Goal: Task Accomplishment & Management: Complete application form

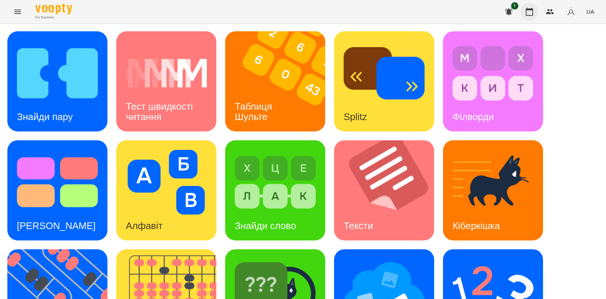
click at [522, 8] on button "button" at bounding box center [530, 12] width 18 height 18
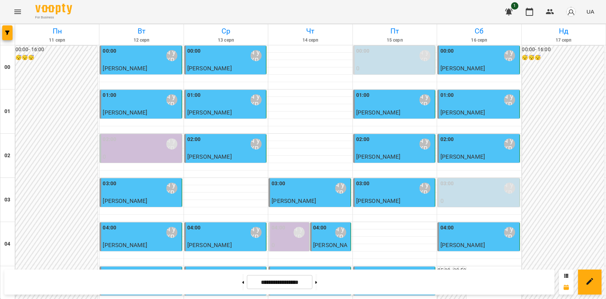
scroll to position [613, 0]
click at [317, 281] on button at bounding box center [316, 282] width 2 height 16
type input "**********"
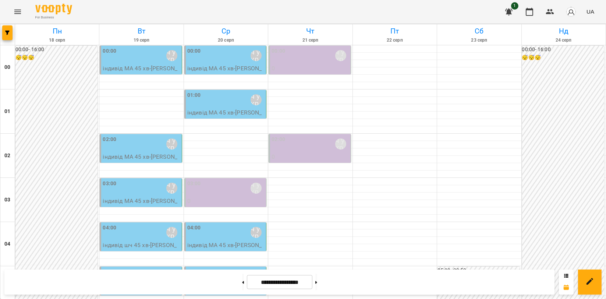
click at [21, 15] on icon "Menu" at bounding box center [17, 11] width 9 height 9
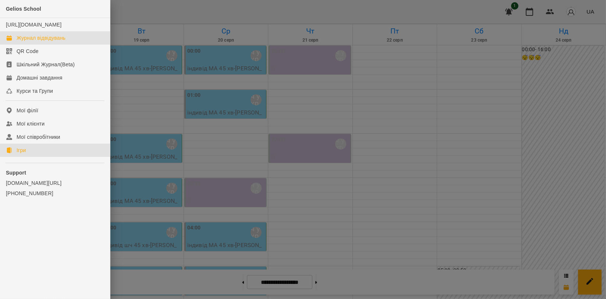
click at [44, 156] on link "Ігри" at bounding box center [55, 149] width 110 height 13
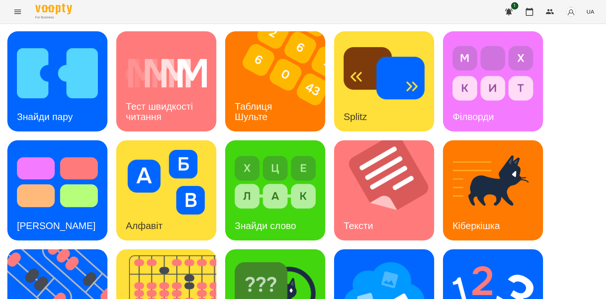
scroll to position [123, 0]
click at [174, 249] on img at bounding box center [170, 299] width 109 height 100
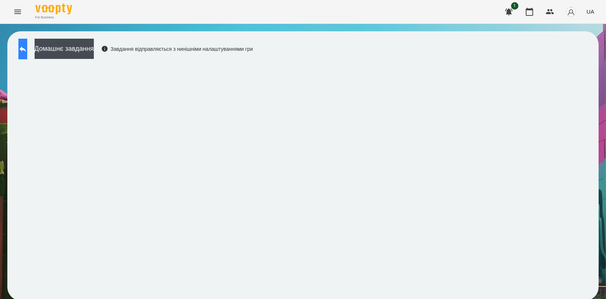
click at [27, 46] on icon at bounding box center [22, 49] width 9 height 9
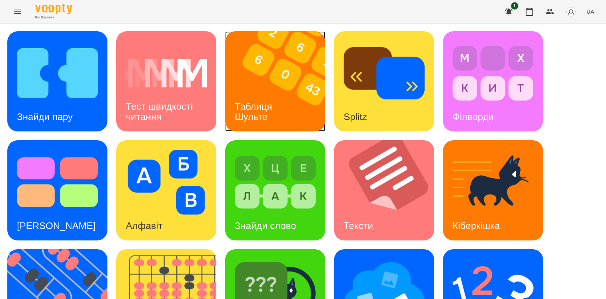
click at [252, 101] on h3 "Таблиця Шульте" at bounding box center [255, 111] width 40 height 21
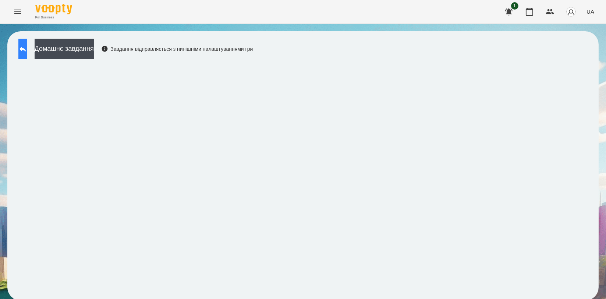
click at [27, 48] on icon at bounding box center [22, 49] width 9 height 9
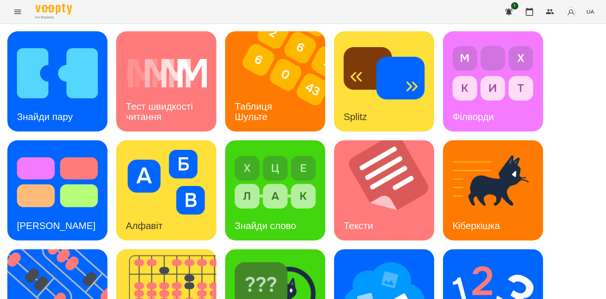
scroll to position [163, 0]
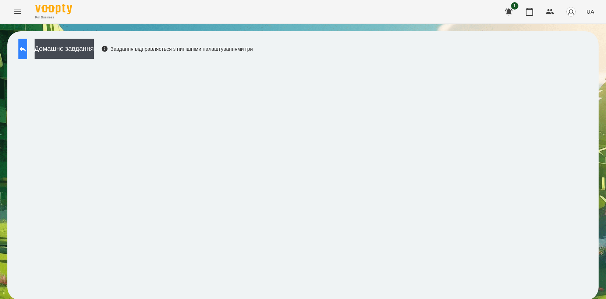
click at [26, 49] on icon at bounding box center [23, 49] width 7 height 6
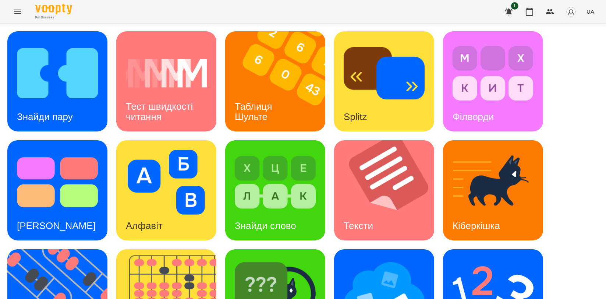
scroll to position [167, 0]
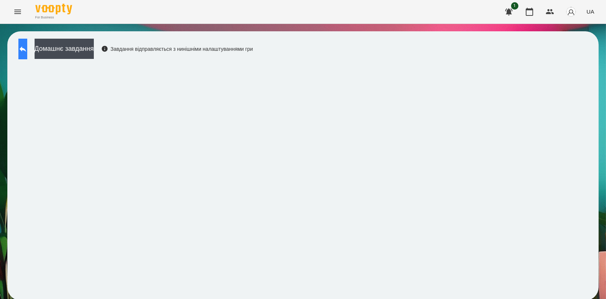
click at [24, 49] on button at bounding box center [22, 49] width 9 height 21
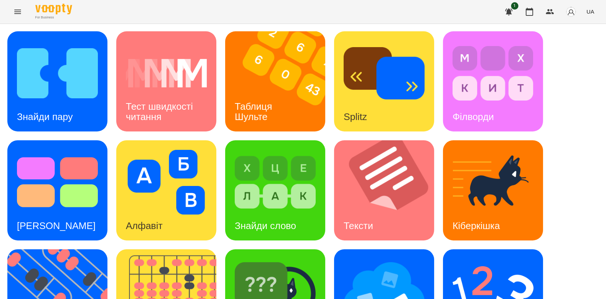
scroll to position [123, 0]
click at [477, 259] on img at bounding box center [493, 291] width 81 height 65
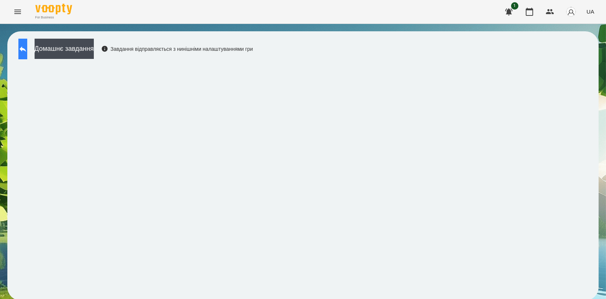
click at [26, 49] on icon at bounding box center [23, 49] width 7 height 6
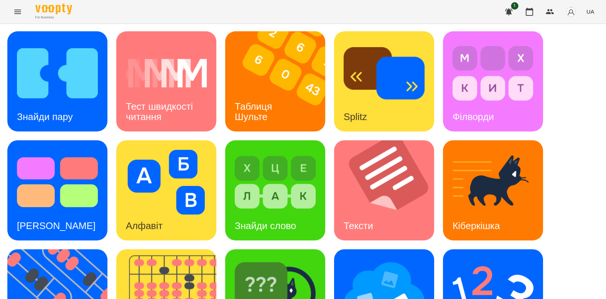
scroll to position [163, 0]
click at [315, 259] on img at bounding box center [275, 291] width 81 height 65
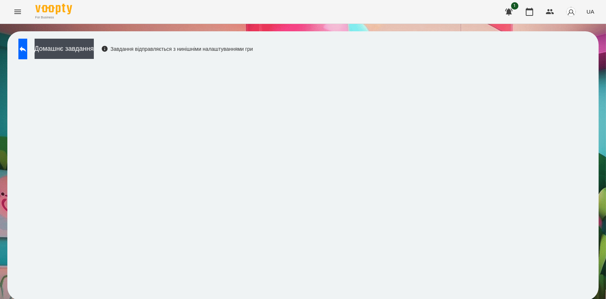
click at [593, 16] on button "UA" at bounding box center [591, 12] width 14 height 14
click at [581, 30] on div "English" at bounding box center [577, 28] width 38 height 13
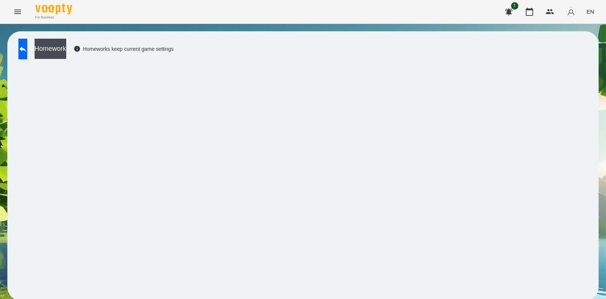
scroll to position [1, 0]
click at [23, 48] on button at bounding box center [22, 49] width 9 height 21
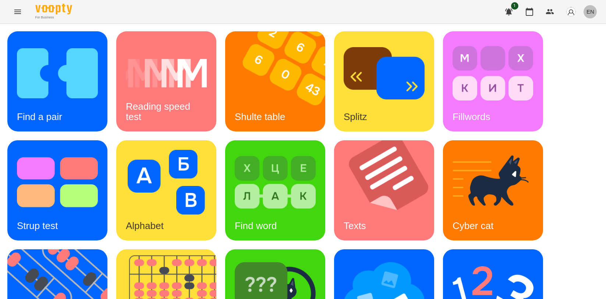
click at [588, 11] on span "EN" at bounding box center [591, 12] width 8 height 8
click at [578, 41] on div "Українська" at bounding box center [577, 41] width 38 height 13
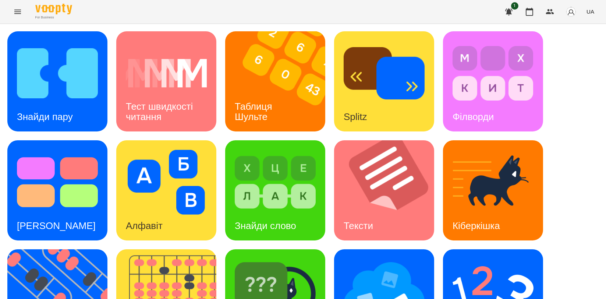
scroll to position [163, 0]
click at [192, 249] on img at bounding box center [170, 299] width 109 height 100
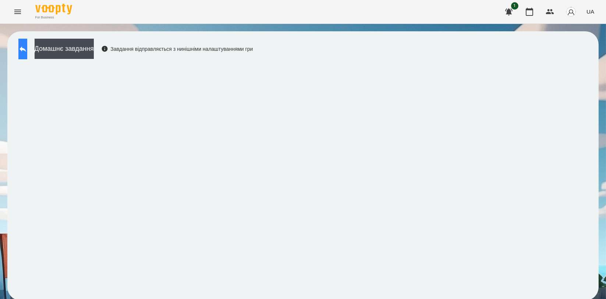
click at [27, 43] on button at bounding box center [22, 49] width 9 height 21
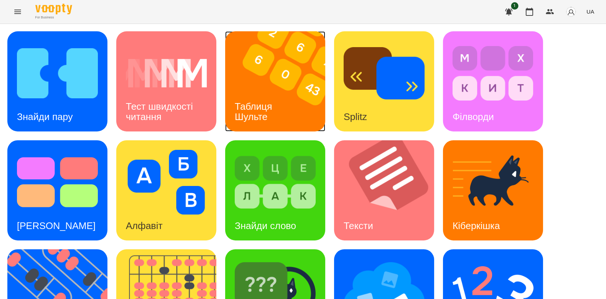
click at [256, 96] on div "Таблиця Шульте" at bounding box center [254, 111] width 59 height 39
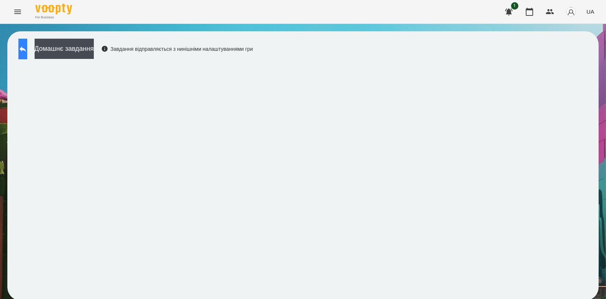
click at [24, 43] on button at bounding box center [22, 49] width 9 height 21
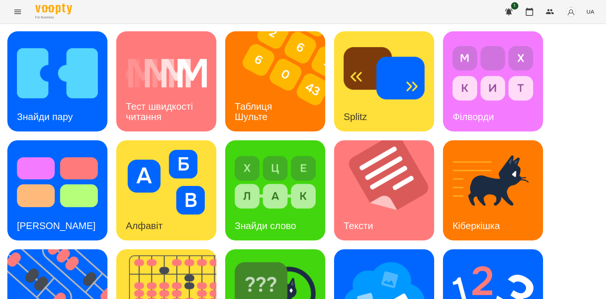
scroll to position [163, 0]
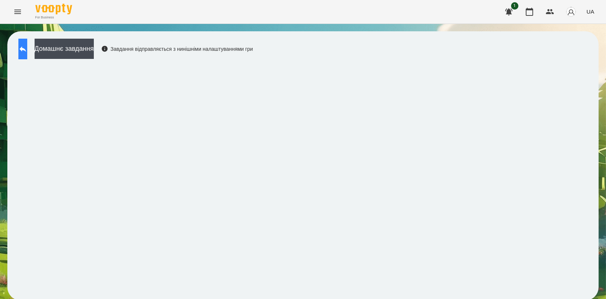
click at [27, 44] on button at bounding box center [22, 49] width 9 height 21
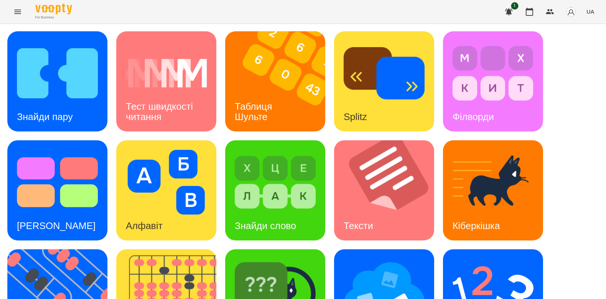
scroll to position [163, 0]
click at [57, 249] on img at bounding box center [61, 299] width 109 height 100
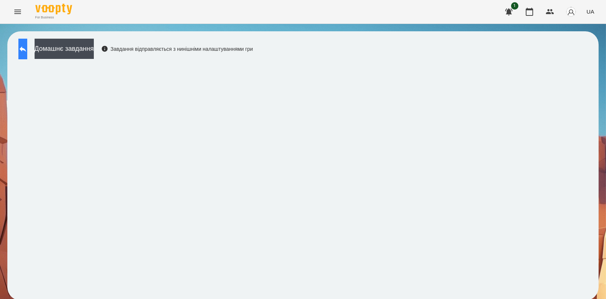
click at [27, 43] on button at bounding box center [22, 49] width 9 height 21
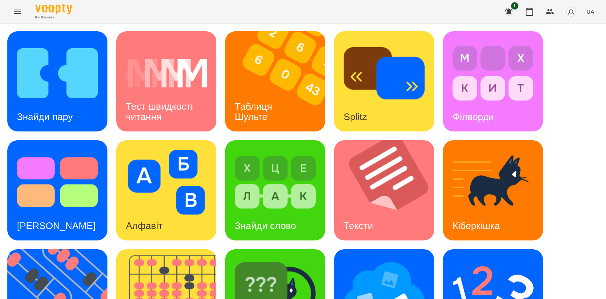
scroll to position [167, 0]
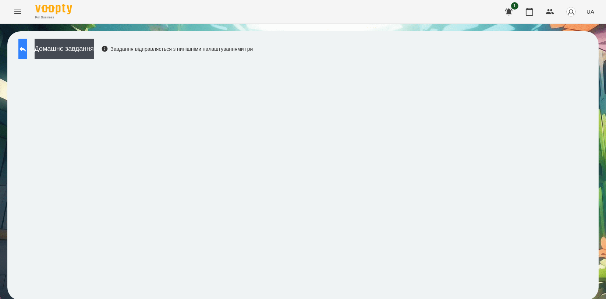
click at [26, 54] on button at bounding box center [22, 49] width 9 height 21
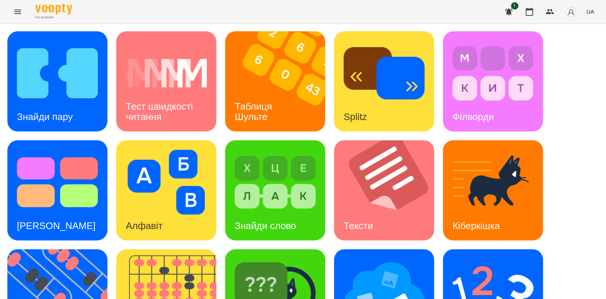
scroll to position [163, 0]
click at [464, 259] on img at bounding box center [493, 291] width 81 height 65
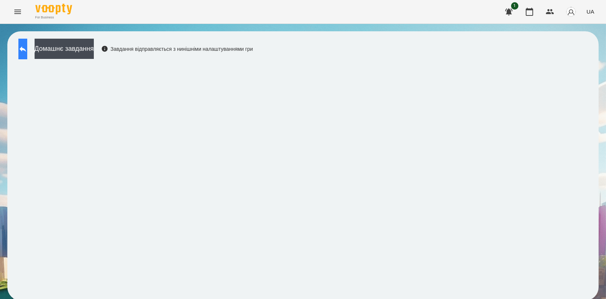
click at [23, 49] on button at bounding box center [22, 49] width 9 height 21
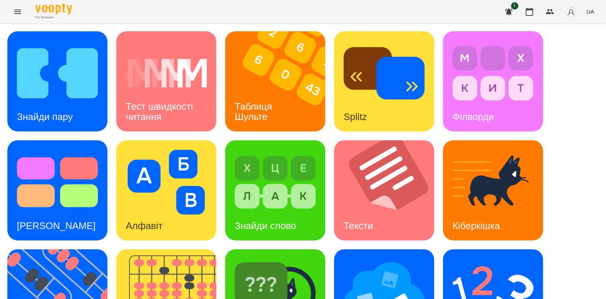
scroll to position [123, 0]
click at [366, 259] on img at bounding box center [384, 291] width 81 height 65
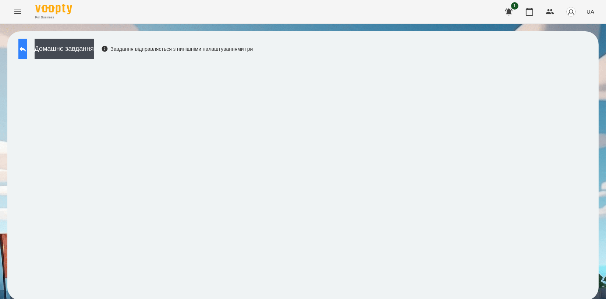
click at [20, 46] on button at bounding box center [22, 49] width 9 height 21
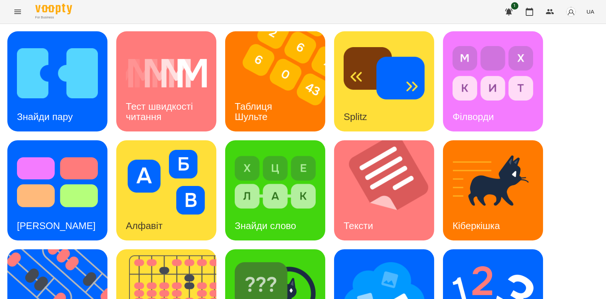
scroll to position [123, 0]
click at [282, 259] on img at bounding box center [275, 291] width 81 height 65
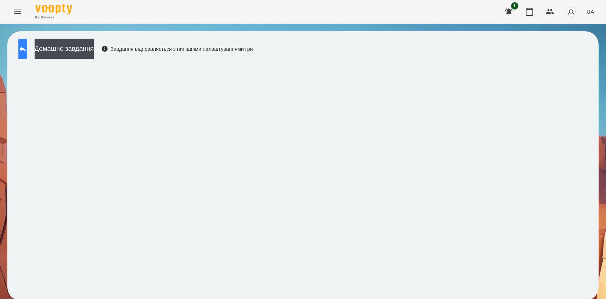
click at [27, 43] on button at bounding box center [22, 49] width 9 height 21
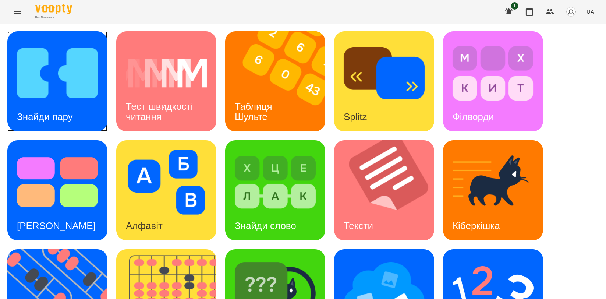
click at [33, 93] on img at bounding box center [57, 73] width 81 height 65
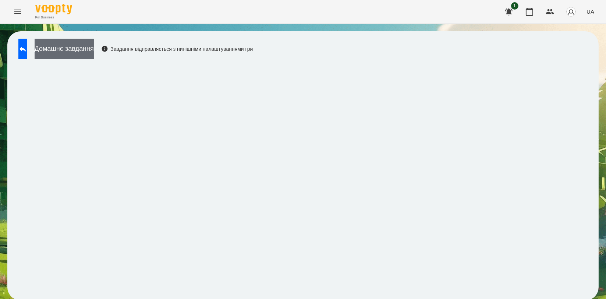
click at [94, 48] on button "Домашнє завдання" at bounding box center [64, 49] width 59 height 20
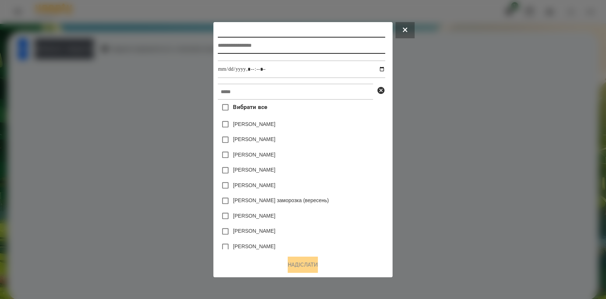
click at [248, 44] on input "text" at bounding box center [301, 45] width 167 height 17
type input "**********"
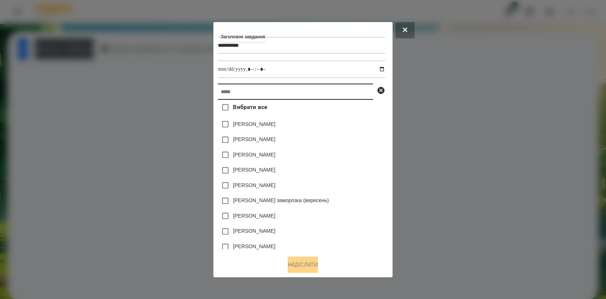
click at [323, 96] on input "text" at bounding box center [295, 92] width 155 height 16
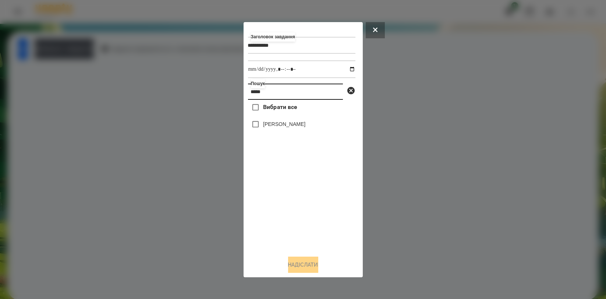
type input "*****"
click at [305, 126] on label "[PERSON_NAME]" at bounding box center [284, 123] width 42 height 7
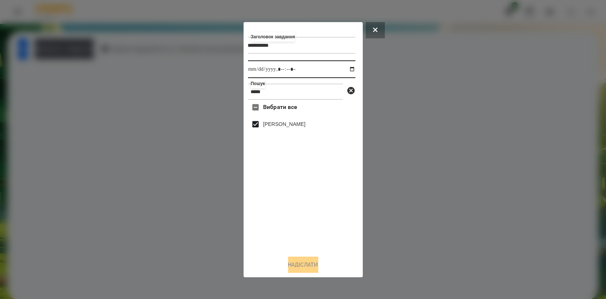
click at [345, 70] on input "datetime-local" at bounding box center [301, 69] width 107 height 18
type input "**********"
click at [311, 265] on button "Надіслати" at bounding box center [303, 264] width 30 height 16
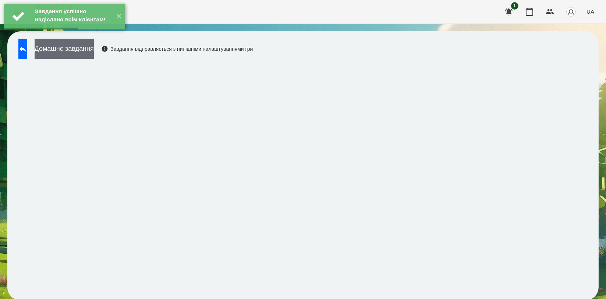
click at [88, 47] on button "Домашнє завдання" at bounding box center [64, 49] width 59 height 20
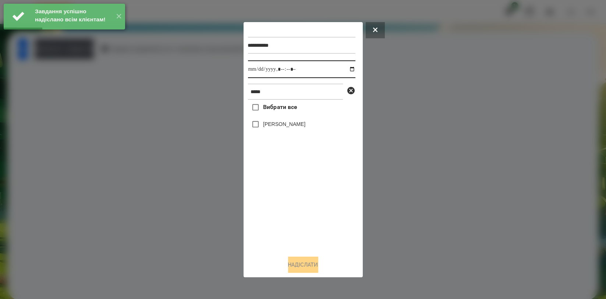
click at [344, 68] on input "datetime-local" at bounding box center [301, 69] width 107 height 18
type input "**********"
drag, startPoint x: 280, startPoint y: 211, endPoint x: 278, endPoint y: 133, distance: 78.0
click at [281, 209] on div "Вибрати все [PERSON_NAME]" at bounding box center [301, 174] width 107 height 149
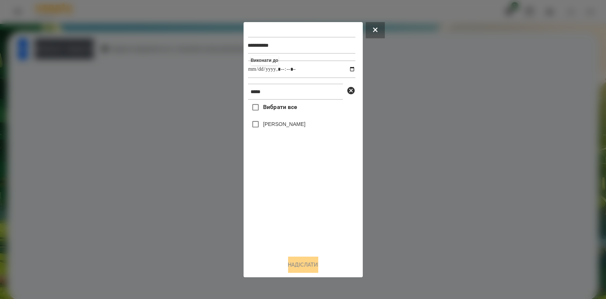
click at [270, 126] on label "[PERSON_NAME]" at bounding box center [284, 123] width 42 height 7
click at [304, 270] on button "Надіслати" at bounding box center [303, 264] width 30 height 16
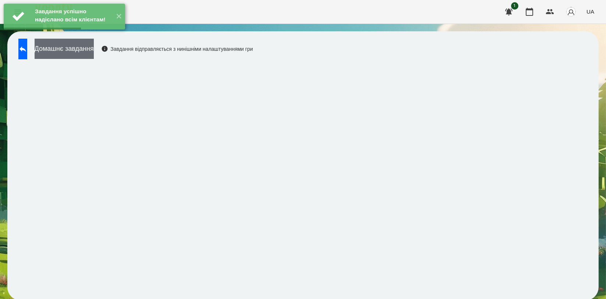
click at [86, 45] on button "Домашнє завдання" at bounding box center [64, 49] width 59 height 20
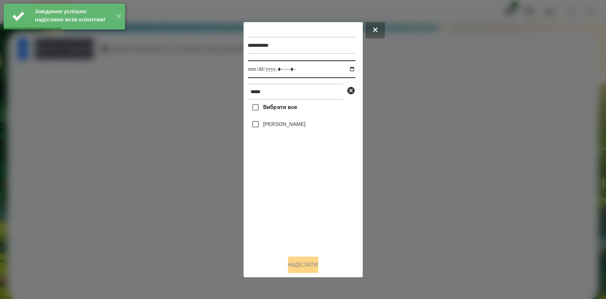
click at [347, 68] on input "datetime-local" at bounding box center [301, 69] width 107 height 18
type input "**********"
drag, startPoint x: 278, startPoint y: 206, endPoint x: 278, endPoint y: 196, distance: 9.9
click at [278, 205] on div "Вибрати все [PERSON_NAME]" at bounding box center [301, 174] width 107 height 149
click at [289, 125] on label "[PERSON_NAME]" at bounding box center [284, 123] width 42 height 7
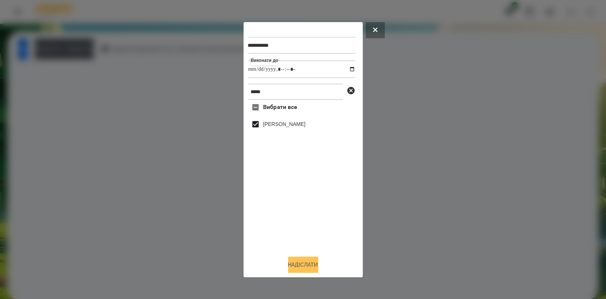
click at [309, 261] on button "Надіслати" at bounding box center [303, 264] width 30 height 16
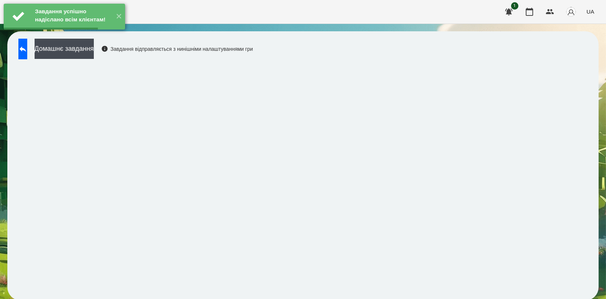
click at [113, 59] on div "Домашнє завдання Завдання відправляється з нинішніми налаштуваннями гри" at bounding box center [134, 51] width 238 height 24
click at [94, 48] on button "Домашнє завдання" at bounding box center [64, 49] width 59 height 20
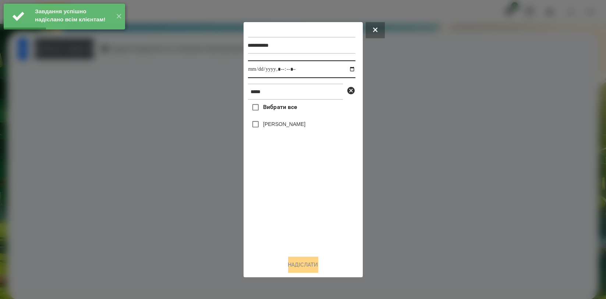
click at [349, 70] on input "datetime-local" at bounding box center [301, 69] width 107 height 18
type input "**********"
drag, startPoint x: 290, startPoint y: 199, endPoint x: 285, endPoint y: 139, distance: 60.6
click at [290, 198] on div "Вибрати все [PERSON_NAME]" at bounding box center [301, 174] width 107 height 149
click at [287, 124] on label "[PERSON_NAME]" at bounding box center [284, 123] width 42 height 7
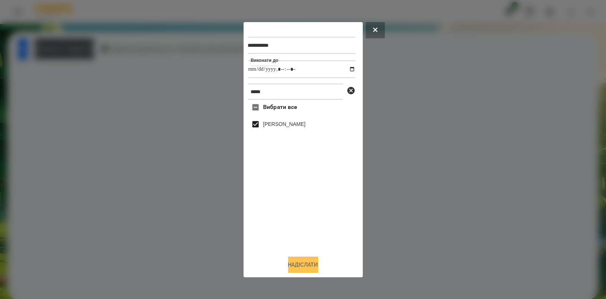
click at [300, 261] on button "Надіслати" at bounding box center [303, 264] width 30 height 16
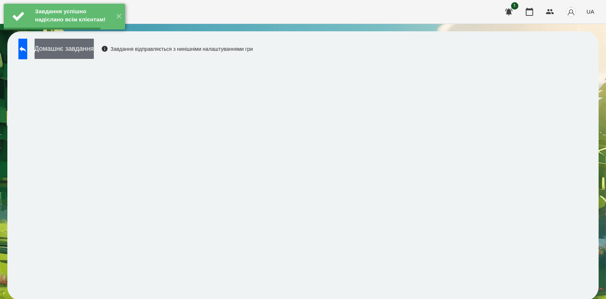
click at [94, 53] on button "Домашнє завдання" at bounding box center [64, 49] width 59 height 20
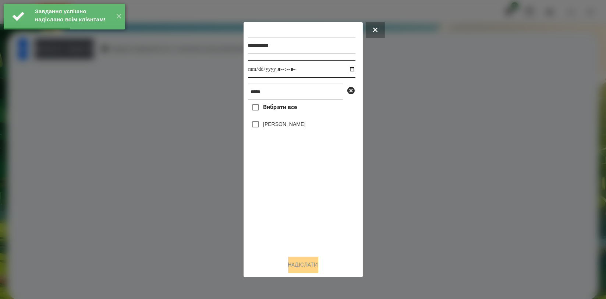
click at [345, 70] on input "datetime-local" at bounding box center [301, 69] width 107 height 18
type input "**********"
click at [293, 200] on div "Вибрати все [PERSON_NAME]" at bounding box center [301, 174] width 107 height 149
click at [295, 130] on div "[PERSON_NAME]" at bounding box center [301, 124] width 107 height 15
click at [297, 127] on label "[PERSON_NAME]" at bounding box center [284, 123] width 42 height 7
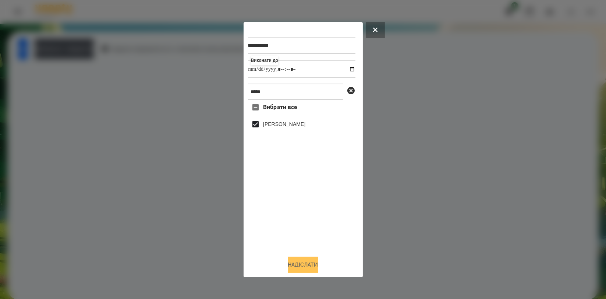
click at [298, 269] on button "Надіслати" at bounding box center [303, 264] width 30 height 16
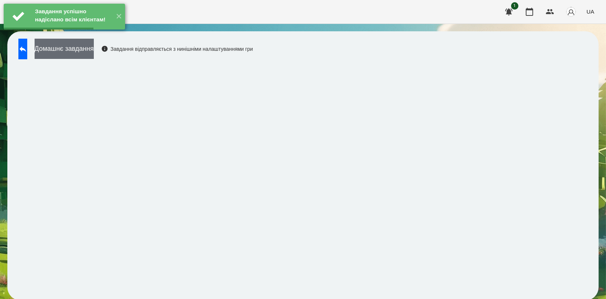
click at [94, 57] on button "Домашнє завдання" at bounding box center [64, 49] width 59 height 20
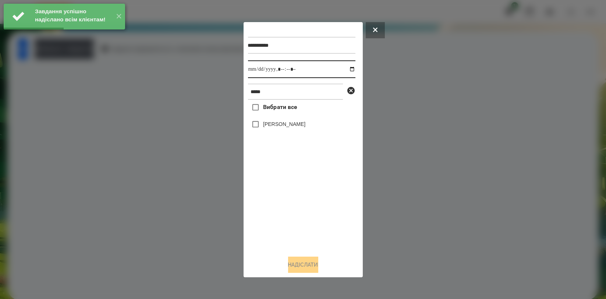
click at [345, 67] on input "datetime-local" at bounding box center [301, 69] width 107 height 18
type input "**********"
click at [311, 205] on div "Вибрати все [PERSON_NAME]" at bounding box center [301, 174] width 107 height 149
drag, startPoint x: 305, startPoint y: 123, endPoint x: 305, endPoint y: 127, distance: 4.4
click at [305, 123] on label "[PERSON_NAME]" at bounding box center [284, 123] width 42 height 7
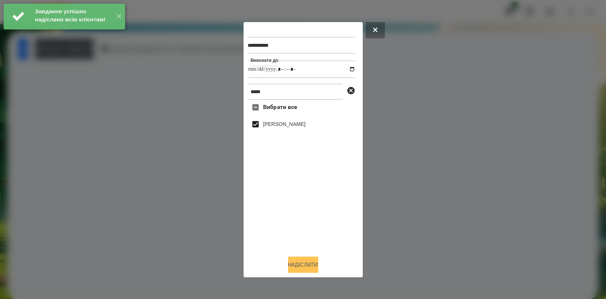
click at [302, 269] on button "Надіслати" at bounding box center [303, 264] width 30 height 16
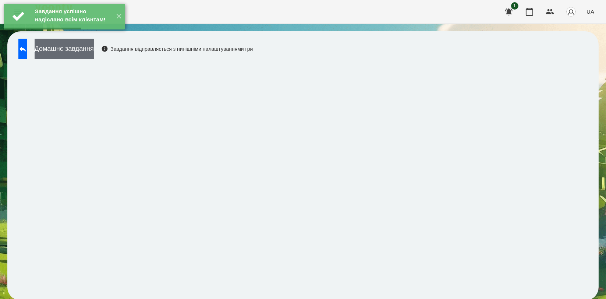
click at [94, 52] on button "Домашнє завдання" at bounding box center [64, 49] width 59 height 20
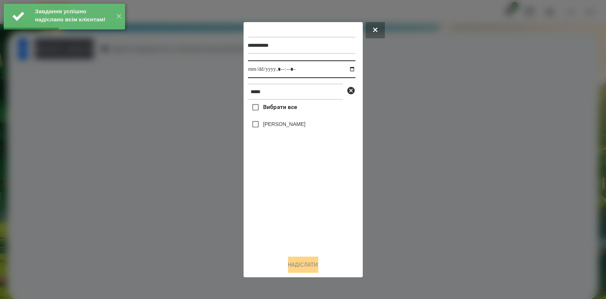
click at [343, 70] on input "datetime-local" at bounding box center [301, 69] width 107 height 18
type input "**********"
click at [309, 191] on div "Вибрати все [PERSON_NAME]" at bounding box center [301, 174] width 107 height 149
click at [297, 124] on label "[PERSON_NAME]" at bounding box center [284, 123] width 42 height 7
click at [305, 270] on button "Надіслати" at bounding box center [303, 264] width 30 height 16
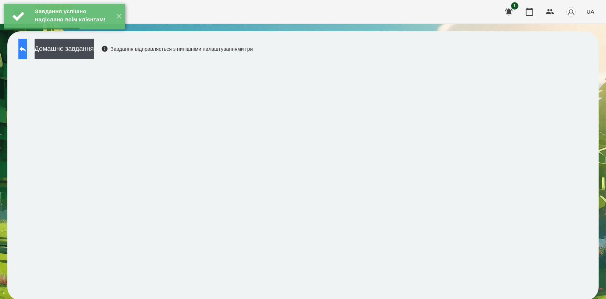
click at [26, 46] on icon at bounding box center [22, 49] width 9 height 9
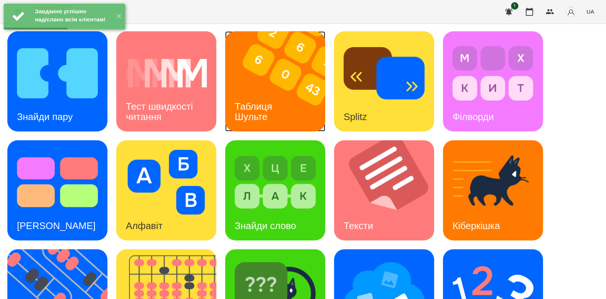
click at [256, 105] on h3 "Таблиця Шульте" at bounding box center [255, 111] width 40 height 21
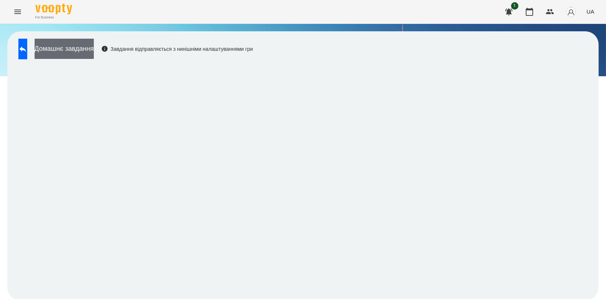
click at [94, 46] on button "Домашнє завдання" at bounding box center [64, 49] width 59 height 20
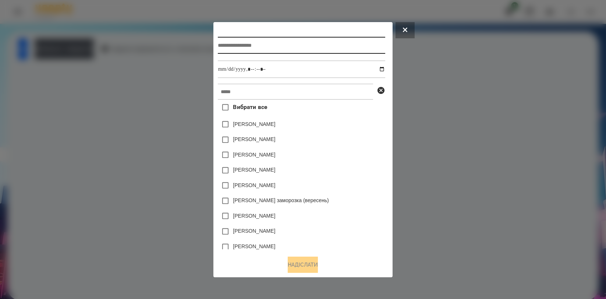
click at [269, 40] on input "text" at bounding box center [301, 45] width 167 height 17
type input "**********"
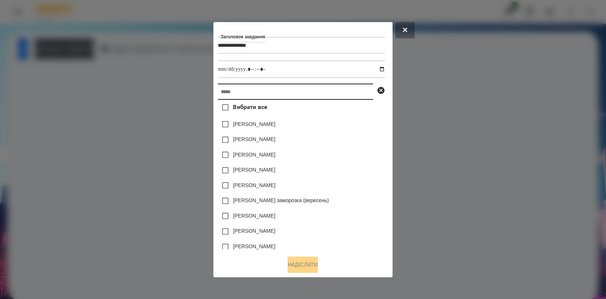
click at [248, 85] on input "text" at bounding box center [295, 92] width 155 height 16
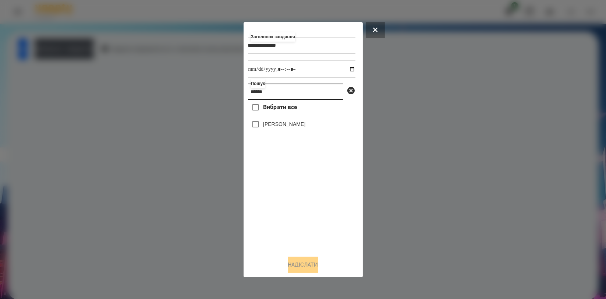
type input "******"
click at [266, 122] on label "[PERSON_NAME]" at bounding box center [284, 123] width 42 height 7
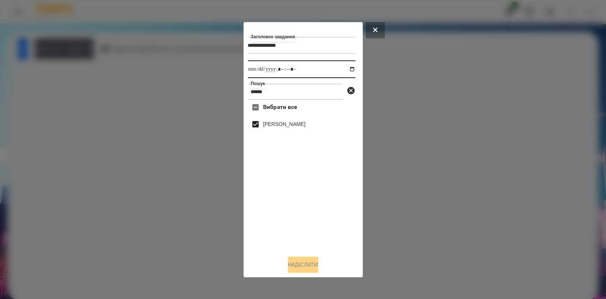
click at [348, 66] on input "datetime-local" at bounding box center [301, 69] width 107 height 18
type input "**********"
click at [341, 192] on div "Вибрати все [PERSON_NAME]" at bounding box center [301, 174] width 107 height 149
click at [312, 259] on button "Надіслати" at bounding box center [303, 264] width 30 height 16
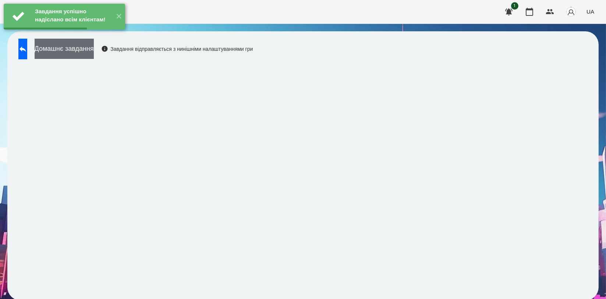
click at [94, 52] on button "Домашнє завдання" at bounding box center [64, 49] width 59 height 20
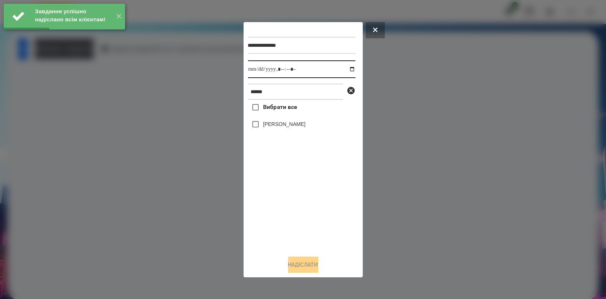
click at [343, 69] on input "datetime-local" at bounding box center [301, 69] width 107 height 18
type input "**********"
click at [273, 194] on div "Вибрати все [PERSON_NAME]" at bounding box center [301, 174] width 107 height 149
click at [287, 123] on label "[PERSON_NAME]" at bounding box center [284, 123] width 42 height 7
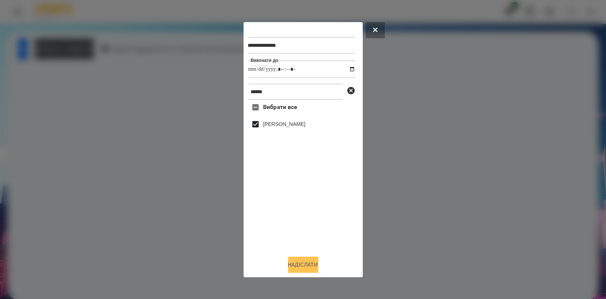
click at [294, 263] on button "Надіслати" at bounding box center [303, 264] width 30 height 16
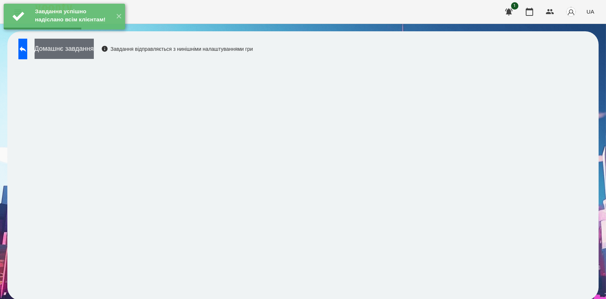
click at [94, 58] on button "Домашнє завдання" at bounding box center [64, 49] width 59 height 20
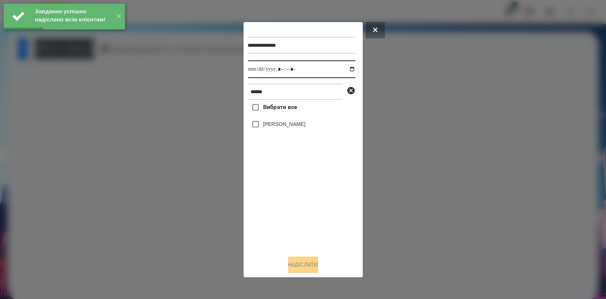
click at [347, 70] on input "datetime-local" at bounding box center [301, 69] width 107 height 18
type input "**********"
click at [282, 201] on div "Вибрати все [PERSON_NAME]" at bounding box center [301, 174] width 107 height 149
click at [288, 122] on label "[PERSON_NAME]" at bounding box center [284, 123] width 42 height 7
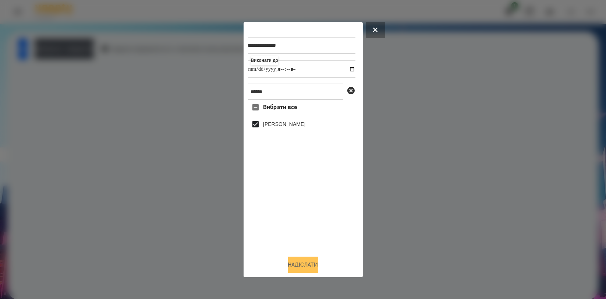
click at [295, 266] on button "Надіслати" at bounding box center [303, 264] width 30 height 16
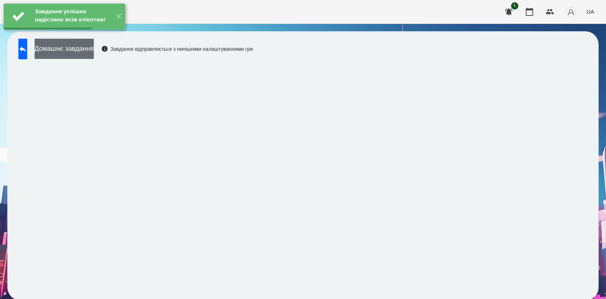
click at [85, 51] on button "Домашнє завдання" at bounding box center [64, 49] width 59 height 20
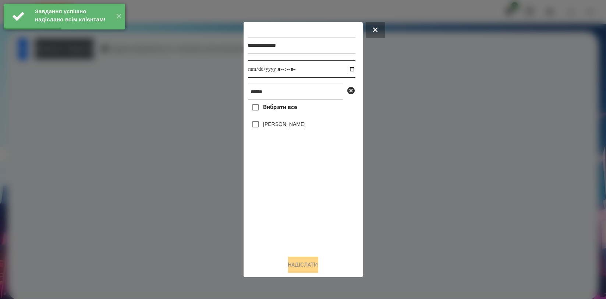
click at [345, 67] on input "datetime-local" at bounding box center [301, 69] width 107 height 18
type input "**********"
drag, startPoint x: 300, startPoint y: 214, endPoint x: 300, endPoint y: 162, distance: 51.5
click at [300, 215] on div "Вибрати все [PERSON_NAME]" at bounding box center [301, 174] width 107 height 149
click at [304, 124] on label "[PERSON_NAME]" at bounding box center [284, 123] width 42 height 7
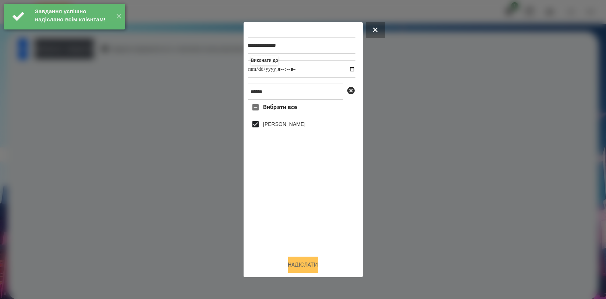
click at [306, 267] on button "Надіслати" at bounding box center [303, 264] width 30 height 16
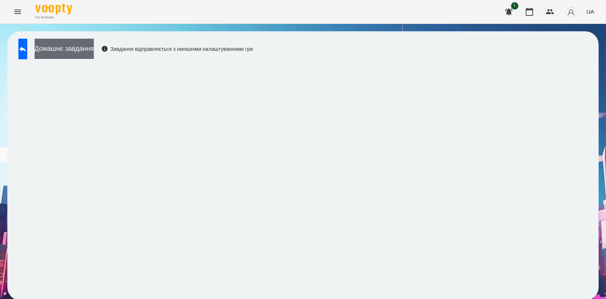
click at [94, 54] on button "Домашнє завдання" at bounding box center [64, 49] width 59 height 20
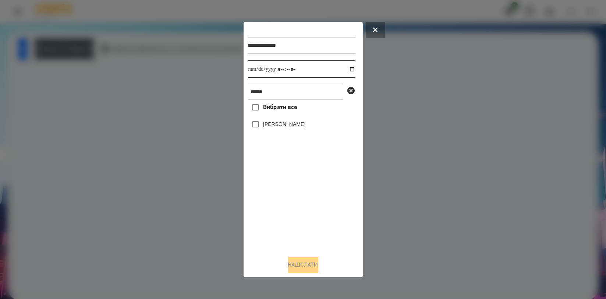
click at [344, 70] on input "datetime-local" at bounding box center [301, 69] width 107 height 18
type input "**********"
click at [294, 206] on div "Вибрати все [PERSON_NAME]" at bounding box center [301, 174] width 107 height 149
click at [284, 125] on label "[PERSON_NAME]" at bounding box center [284, 123] width 42 height 7
click at [300, 262] on button "Надіслати" at bounding box center [303, 264] width 30 height 16
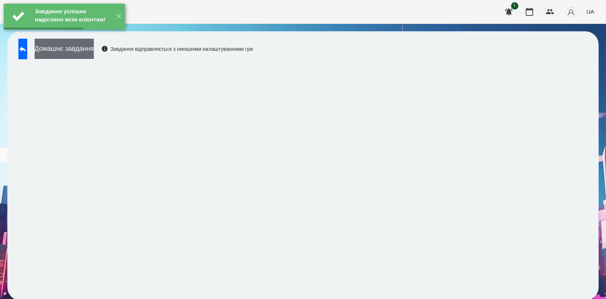
click at [94, 52] on button "Домашнє завдання" at bounding box center [64, 49] width 59 height 20
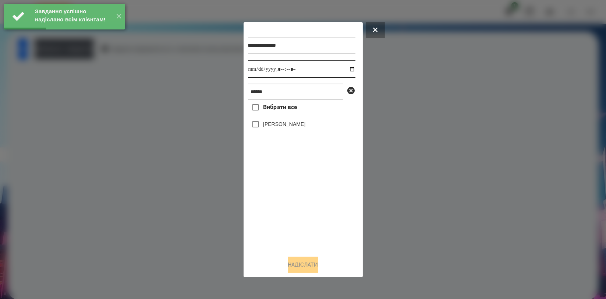
click at [345, 70] on input "datetime-local" at bounding box center [301, 69] width 107 height 18
type input "**********"
click at [304, 214] on div "Вибрати все [PERSON_NAME]" at bounding box center [301, 174] width 107 height 149
click at [301, 127] on label "[PERSON_NAME]" at bounding box center [284, 123] width 42 height 7
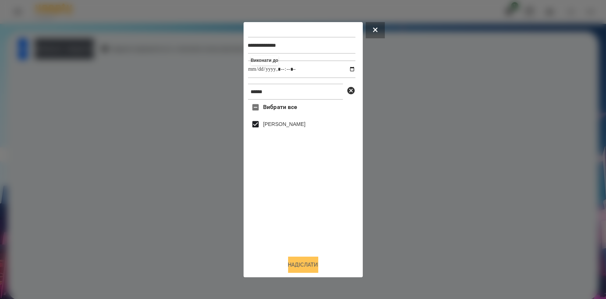
click at [308, 262] on button "Надіслати" at bounding box center [303, 264] width 30 height 16
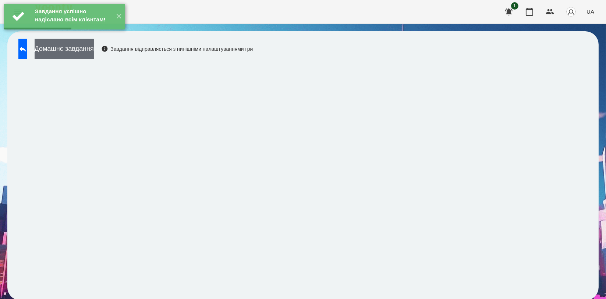
click at [91, 51] on button "Домашнє завдання" at bounding box center [64, 49] width 59 height 20
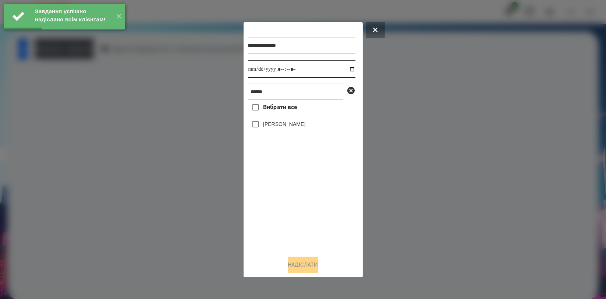
click at [343, 70] on input "datetime-local" at bounding box center [301, 69] width 107 height 18
type input "**********"
click at [301, 212] on div "Вибрати все [PERSON_NAME]" at bounding box center [301, 174] width 107 height 149
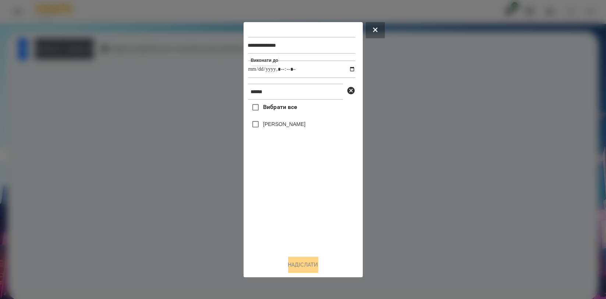
click at [272, 123] on label "[PERSON_NAME]" at bounding box center [284, 123] width 42 height 7
click at [298, 264] on button "Надіслати" at bounding box center [303, 264] width 30 height 16
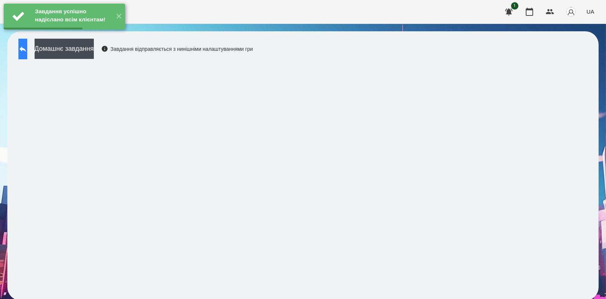
drag, startPoint x: 27, startPoint y: 43, endPoint x: 31, endPoint y: 46, distance: 4.4
click at [27, 33] on div "Завдання успішно надіслано всім клієнтам! ✕" at bounding box center [64, 16] width 129 height 33
click at [22, 48] on button at bounding box center [22, 49] width 9 height 21
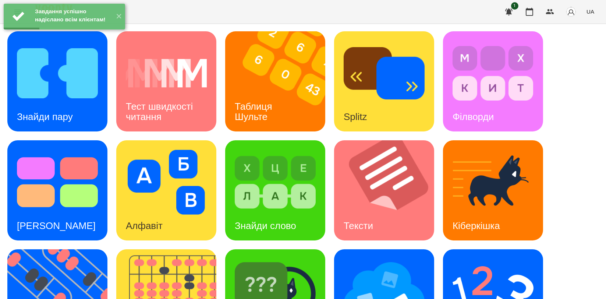
scroll to position [163, 0]
click at [67, 249] on img at bounding box center [61, 299] width 109 height 100
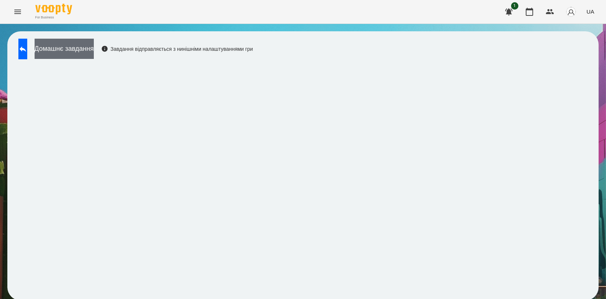
click at [92, 53] on button "Домашнє завдання" at bounding box center [64, 49] width 59 height 20
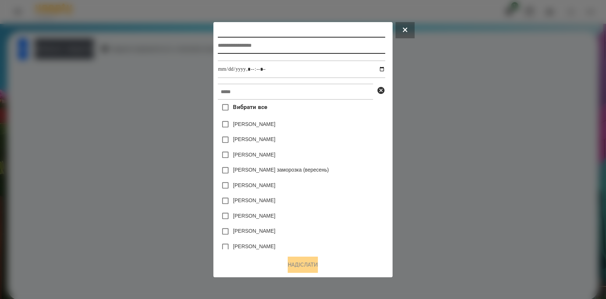
click at [280, 45] on input "text" at bounding box center [301, 45] width 167 height 17
type input "*********"
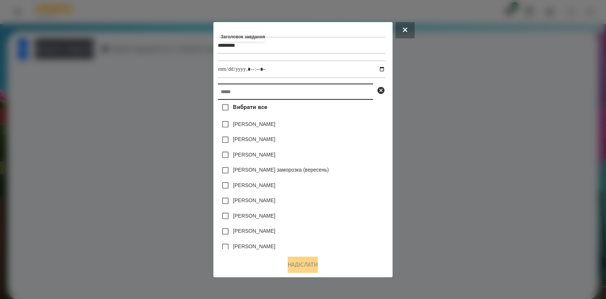
click at [281, 89] on input "text" at bounding box center [295, 92] width 155 height 16
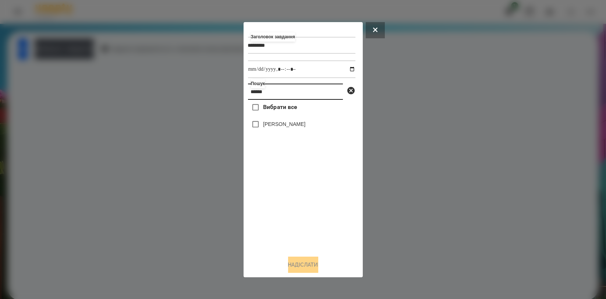
type input "******"
click at [276, 126] on label "[PERSON_NAME]" at bounding box center [284, 123] width 42 height 7
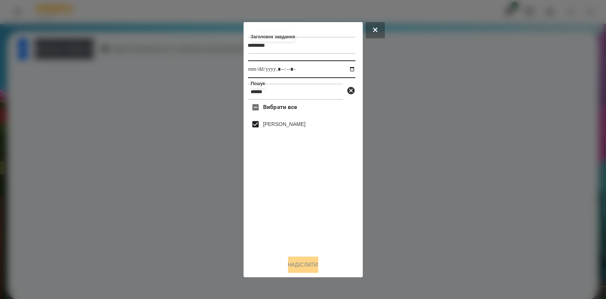
click at [348, 72] on input "datetime-local" at bounding box center [301, 69] width 107 height 18
type input "**********"
drag, startPoint x: 332, startPoint y: 212, endPoint x: 312, endPoint y: 254, distance: 45.9
click at [332, 212] on div "Вибрати все [PERSON_NAME]" at bounding box center [301, 174] width 107 height 149
click at [301, 266] on button "Надіслати" at bounding box center [303, 264] width 30 height 16
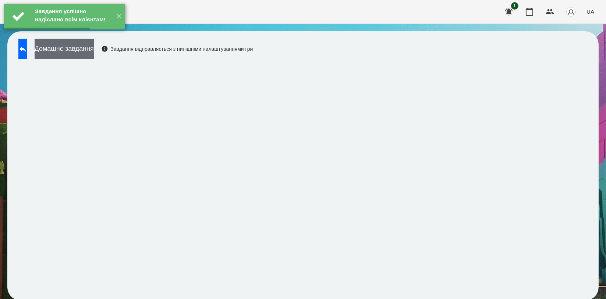
click at [90, 49] on button "Домашнє завдання" at bounding box center [64, 49] width 59 height 20
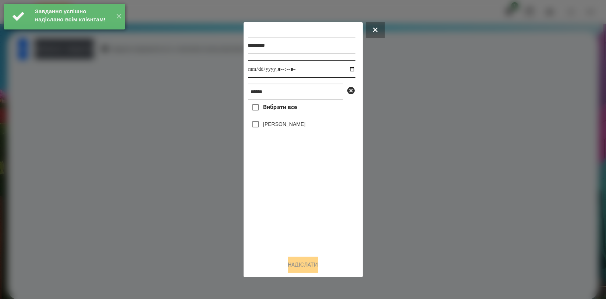
click at [343, 67] on input "datetime-local" at bounding box center [301, 69] width 107 height 18
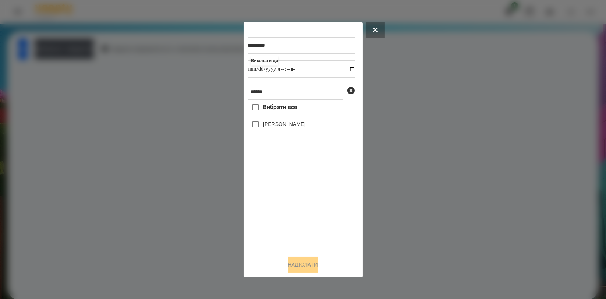
type input "**********"
click at [277, 198] on div "Вибрати все [PERSON_NAME]" at bounding box center [301, 174] width 107 height 149
click at [278, 124] on label "[PERSON_NAME]" at bounding box center [284, 123] width 42 height 7
click at [300, 260] on button "Надіслати" at bounding box center [303, 264] width 30 height 16
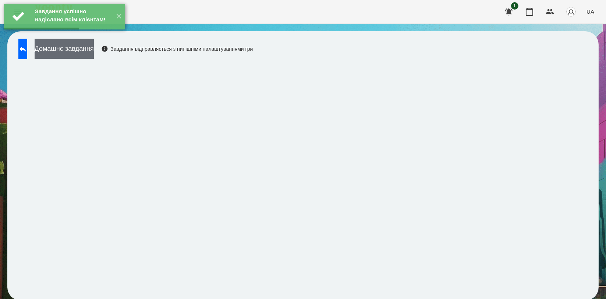
click at [94, 49] on button "Домашнє завдання" at bounding box center [64, 49] width 59 height 20
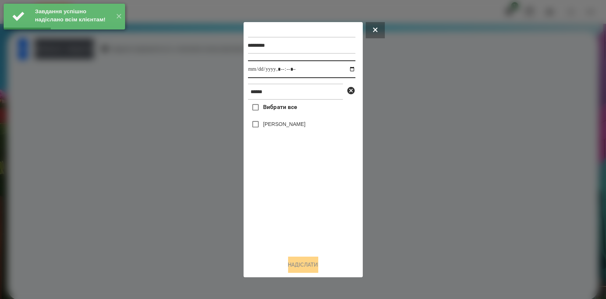
click at [344, 67] on input "datetime-local" at bounding box center [301, 69] width 107 height 18
type input "**********"
drag, startPoint x: 278, startPoint y: 201, endPoint x: 278, endPoint y: 147, distance: 53.4
click at [278, 200] on div "Вибрати все [PERSON_NAME]" at bounding box center [301, 174] width 107 height 149
click at [283, 128] on label "[PERSON_NAME]" at bounding box center [284, 123] width 42 height 7
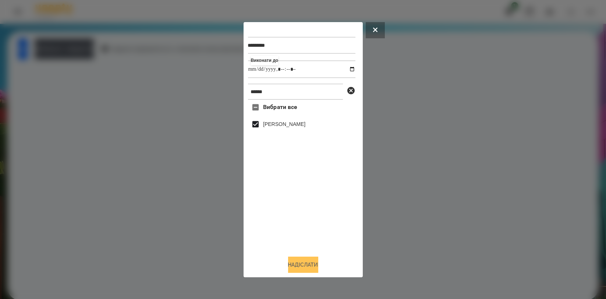
click at [293, 267] on button "Надіслати" at bounding box center [303, 264] width 30 height 16
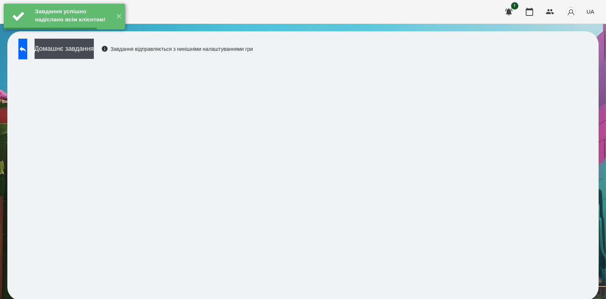
click at [104, 60] on div "Домашнє завдання Завдання відправляється з нинішніми налаштуваннями гри" at bounding box center [134, 51] width 238 height 24
click at [94, 55] on button "Домашнє завдання" at bounding box center [64, 49] width 59 height 20
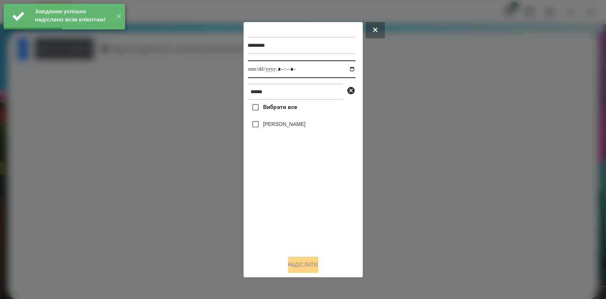
click at [347, 68] on input "datetime-local" at bounding box center [301, 69] width 107 height 18
type input "**********"
click at [267, 195] on div "Вибрати все [PERSON_NAME]" at bounding box center [301, 174] width 107 height 149
click at [287, 124] on label "[PERSON_NAME]" at bounding box center [284, 123] width 42 height 7
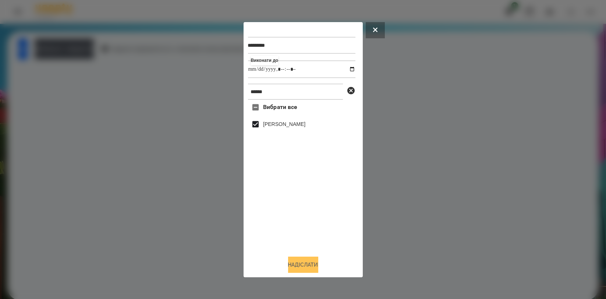
click at [300, 266] on button "Надіслати" at bounding box center [303, 264] width 30 height 16
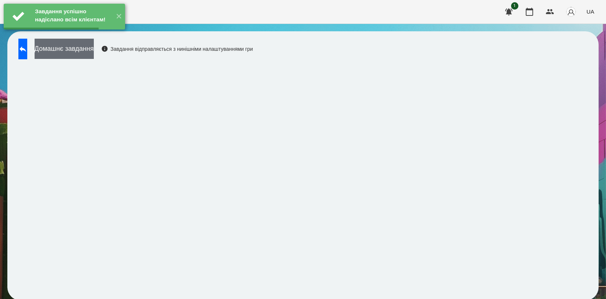
click at [94, 51] on button "Домашнє завдання" at bounding box center [64, 49] width 59 height 20
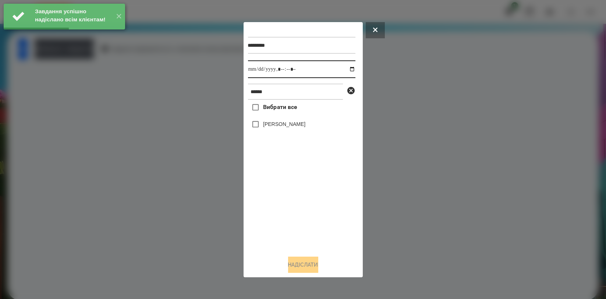
click at [348, 69] on input "datetime-local" at bounding box center [301, 69] width 107 height 18
type input "**********"
drag, startPoint x: 300, startPoint y: 203, endPoint x: 298, endPoint y: 155, distance: 48.3
click at [300, 203] on div "Вибрати все [PERSON_NAME]" at bounding box center [301, 174] width 107 height 149
click at [300, 127] on label "[PERSON_NAME]" at bounding box center [284, 123] width 42 height 7
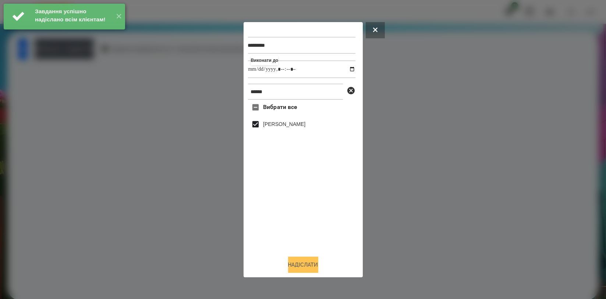
click at [300, 262] on button "Надіслати" at bounding box center [303, 264] width 30 height 16
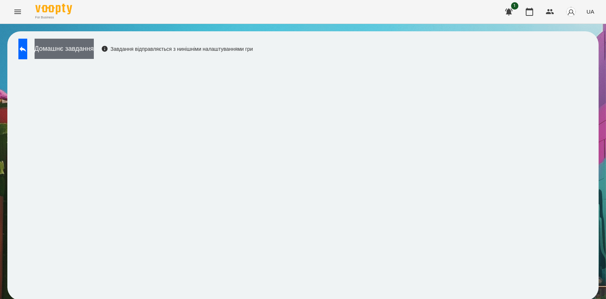
click at [78, 52] on button "Домашнє завдання" at bounding box center [64, 49] width 59 height 20
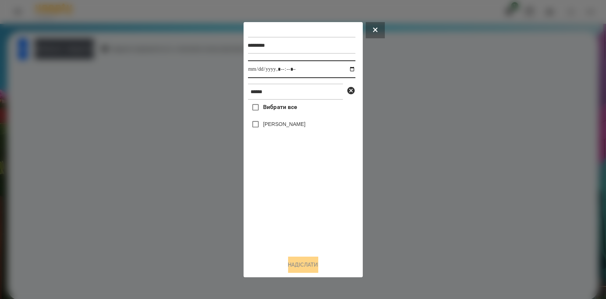
click at [347, 70] on input "datetime-local" at bounding box center [301, 69] width 107 height 18
type input "**********"
click at [288, 198] on div "Вибрати все [PERSON_NAME]" at bounding box center [301, 174] width 107 height 149
click at [286, 124] on label "[PERSON_NAME]" at bounding box center [284, 123] width 42 height 7
click at [294, 261] on button "Надіслати" at bounding box center [303, 264] width 30 height 16
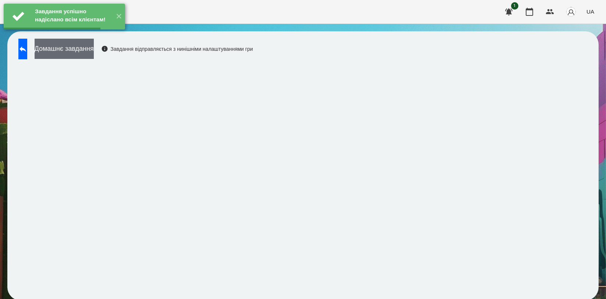
click at [88, 50] on button "Домашнє завдання" at bounding box center [64, 49] width 59 height 20
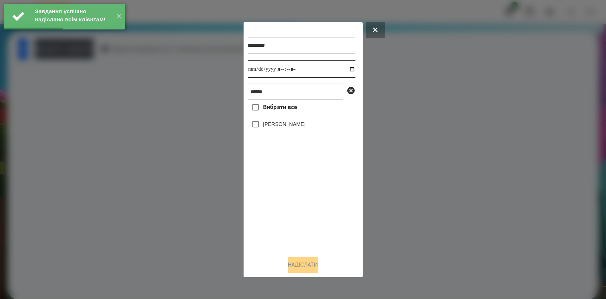
click at [344, 70] on input "datetime-local" at bounding box center [301, 69] width 107 height 18
type input "**********"
click at [295, 206] on div "Вибрати все [PERSON_NAME]" at bounding box center [301, 174] width 107 height 149
click at [288, 126] on label "[PERSON_NAME]" at bounding box center [284, 123] width 42 height 7
click at [295, 261] on button "Надіслати" at bounding box center [303, 264] width 30 height 16
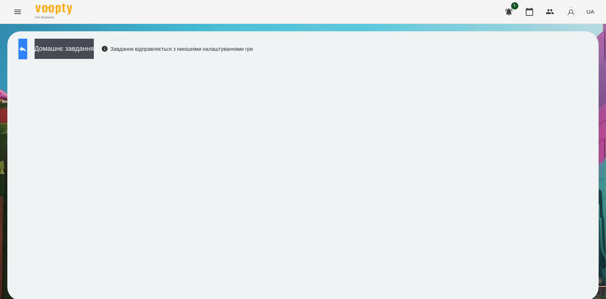
click at [25, 49] on button at bounding box center [22, 49] width 9 height 21
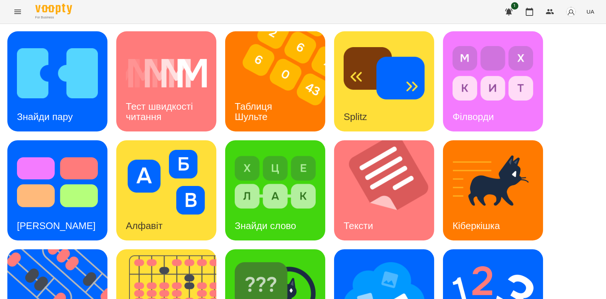
scroll to position [163, 0]
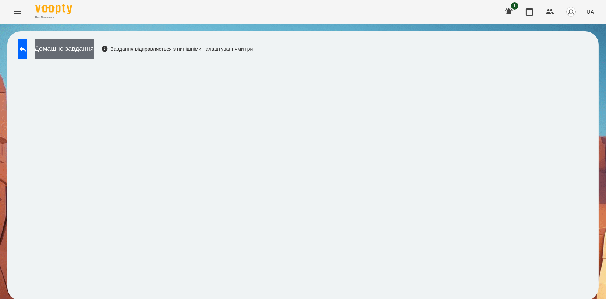
click at [78, 53] on button "Домашнє завдання" at bounding box center [64, 49] width 59 height 20
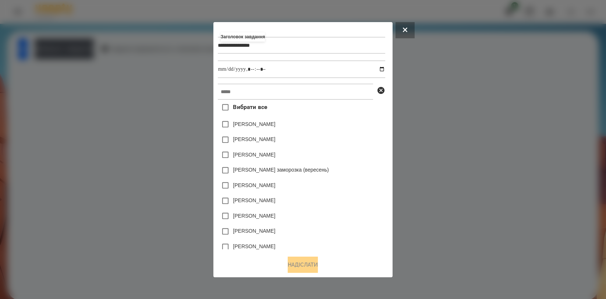
type input "**********"
click at [239, 89] on input "text" at bounding box center [295, 92] width 155 height 16
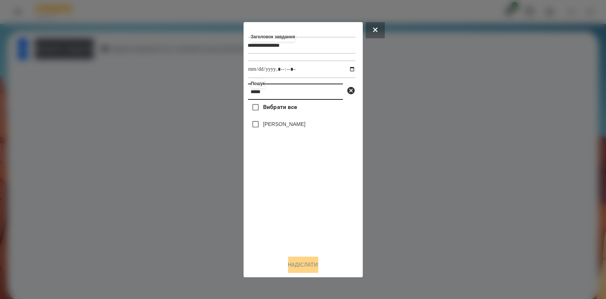
type input "*****"
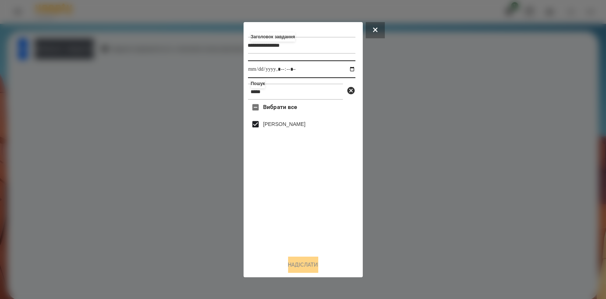
click at [345, 72] on input "datetime-local" at bounding box center [301, 69] width 107 height 18
type input "**********"
drag, startPoint x: 329, startPoint y: 211, endPoint x: 326, endPoint y: 226, distance: 15.0
click at [329, 211] on div "Вибрати все [PERSON_NAME]" at bounding box center [301, 174] width 107 height 149
click at [308, 258] on button "Надіслати" at bounding box center [303, 264] width 30 height 16
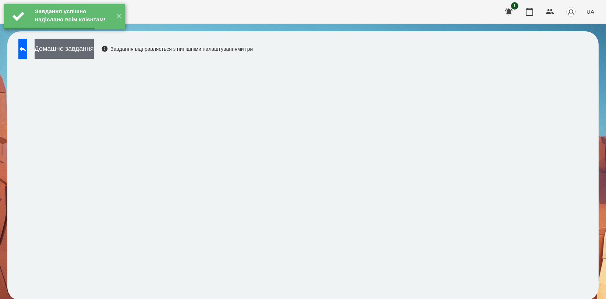
click at [94, 55] on button "Домашнє завдання" at bounding box center [64, 49] width 59 height 20
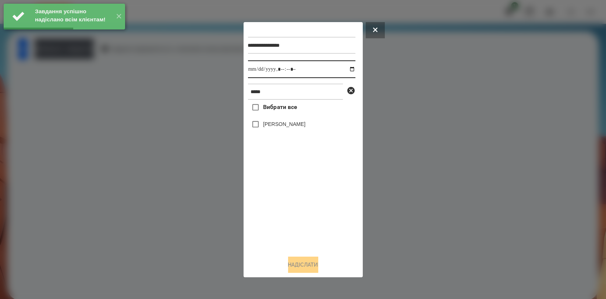
click at [348, 67] on input "datetime-local" at bounding box center [301, 69] width 107 height 18
type input "**********"
drag, startPoint x: 278, startPoint y: 201, endPoint x: 281, endPoint y: 180, distance: 20.9
click at [278, 200] on div "Вибрати все [PERSON_NAME]" at bounding box center [301, 174] width 107 height 149
click at [298, 127] on label "[PERSON_NAME]" at bounding box center [284, 123] width 42 height 7
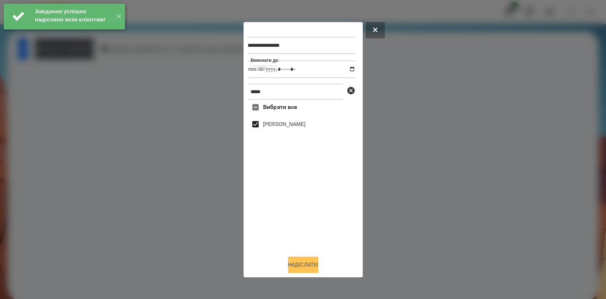
click at [309, 262] on button "Надіслати" at bounding box center [303, 264] width 30 height 16
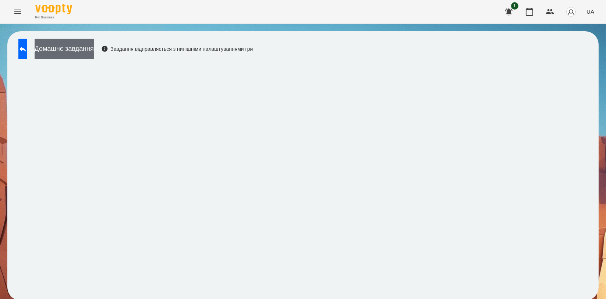
click at [78, 53] on button "Домашнє завдання" at bounding box center [64, 49] width 59 height 20
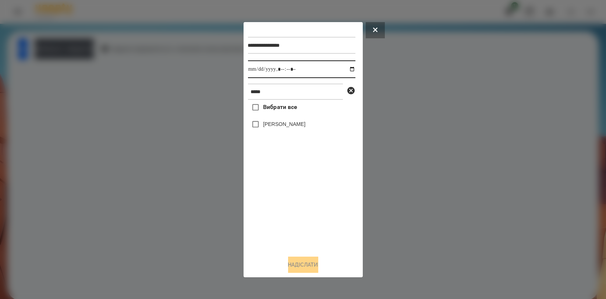
click at [344, 67] on input "datetime-local" at bounding box center [301, 69] width 107 height 18
type input "**********"
click at [293, 199] on div "Вибрати все [PERSON_NAME]" at bounding box center [301, 174] width 107 height 149
click at [297, 124] on label "[PERSON_NAME]" at bounding box center [284, 123] width 42 height 7
click at [310, 261] on button "Надіслати" at bounding box center [303, 264] width 30 height 16
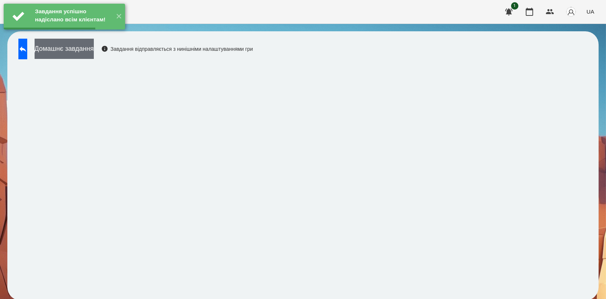
click at [94, 50] on button "Домашнє завдання" at bounding box center [64, 49] width 59 height 20
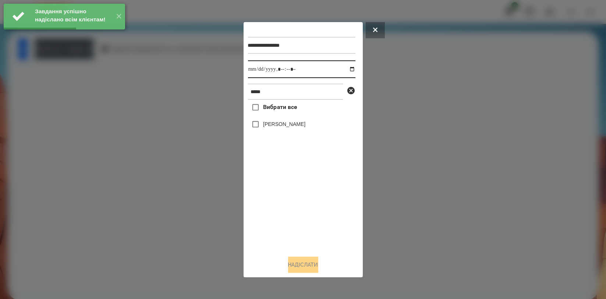
click at [344, 67] on input "datetime-local" at bounding box center [301, 69] width 107 height 18
type input "**********"
click at [283, 197] on div "Вибрати все [PERSON_NAME]" at bounding box center [301, 174] width 107 height 149
click at [292, 128] on label "[PERSON_NAME]" at bounding box center [284, 123] width 42 height 7
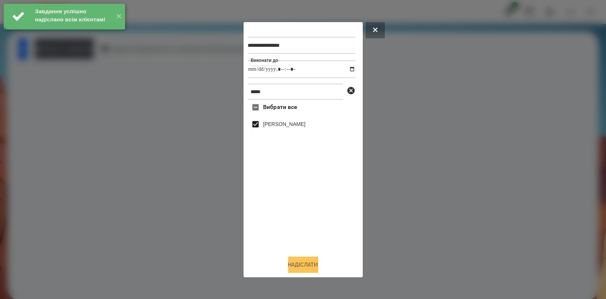
click at [304, 265] on button "Надіслати" at bounding box center [303, 264] width 30 height 16
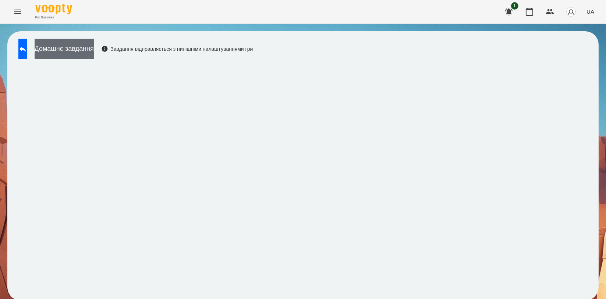
click at [91, 52] on button "Домашнє завдання" at bounding box center [64, 49] width 59 height 20
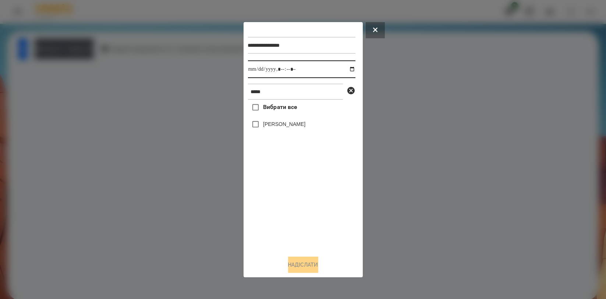
click at [345, 70] on input "datetime-local" at bounding box center [301, 69] width 107 height 18
type input "**********"
drag, startPoint x: 293, startPoint y: 209, endPoint x: 289, endPoint y: 168, distance: 41.0
click at [293, 209] on div "Вибрати все [PERSON_NAME]" at bounding box center [301, 174] width 107 height 149
click at [301, 127] on label "[PERSON_NAME]" at bounding box center [284, 123] width 42 height 7
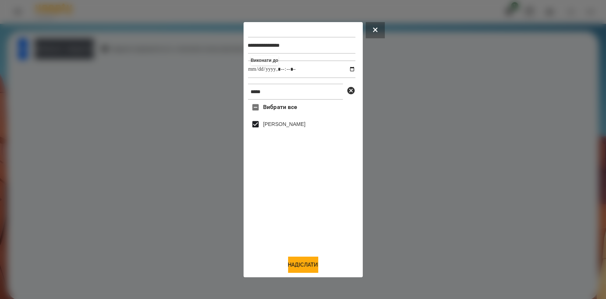
drag, startPoint x: 311, startPoint y: 267, endPoint x: 291, endPoint y: 244, distance: 31.1
click at [311, 268] on button "Надіслати" at bounding box center [303, 264] width 30 height 16
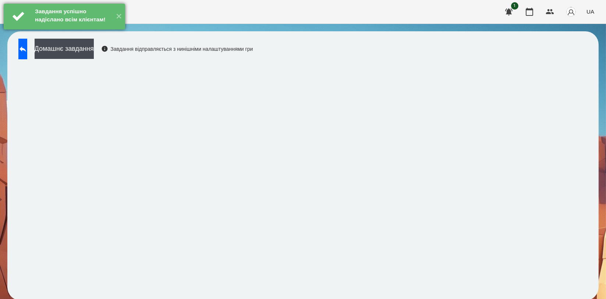
click at [88, 29] on div "Завдання успішно надіслано всім клієнтам!" at bounding box center [72, 16] width 79 height 25
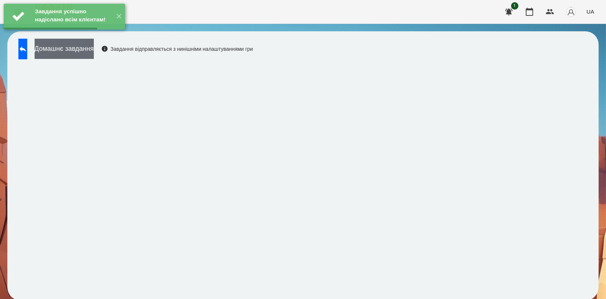
click at [86, 47] on button "Домашнє завдання" at bounding box center [64, 49] width 59 height 20
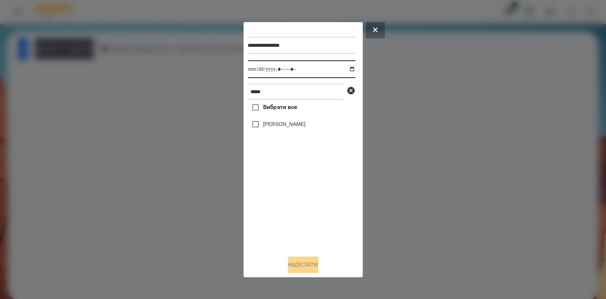
click at [347, 70] on input "datetime-local" at bounding box center [301, 69] width 107 height 18
type input "**********"
click at [301, 207] on div "Вибрати все [PERSON_NAME]" at bounding box center [301, 174] width 107 height 149
click at [296, 128] on label "[PERSON_NAME]" at bounding box center [284, 123] width 42 height 7
click at [303, 264] on button "Надіслати" at bounding box center [303, 264] width 30 height 16
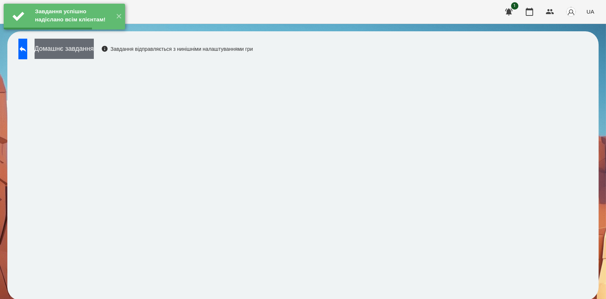
click at [94, 52] on button "Домашнє завдання" at bounding box center [64, 49] width 59 height 20
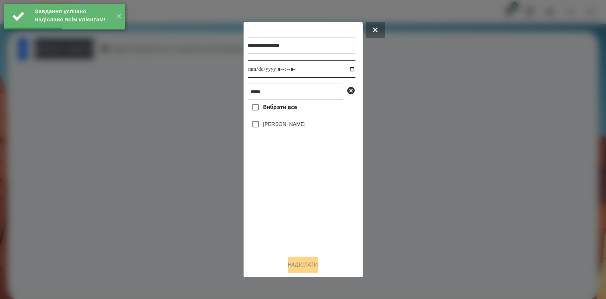
click at [348, 68] on input "datetime-local" at bounding box center [301, 69] width 107 height 18
type input "**********"
drag, startPoint x: 314, startPoint y: 204, endPoint x: 304, endPoint y: 151, distance: 53.6
click at [312, 201] on div "Вибрати все [PERSON_NAME]" at bounding box center [301, 174] width 107 height 149
click at [301, 126] on label "[PERSON_NAME]" at bounding box center [284, 123] width 42 height 7
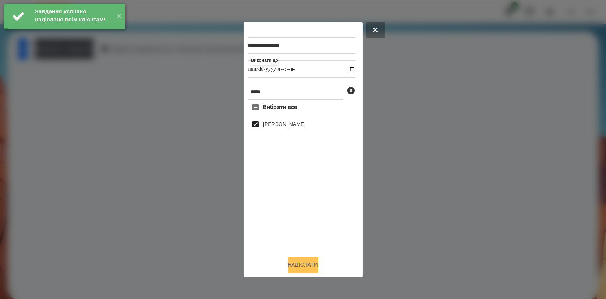
click at [305, 266] on button "Надіслати" at bounding box center [303, 264] width 30 height 16
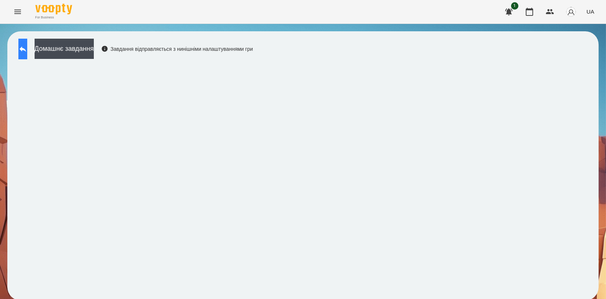
click at [27, 46] on icon at bounding box center [22, 49] width 9 height 9
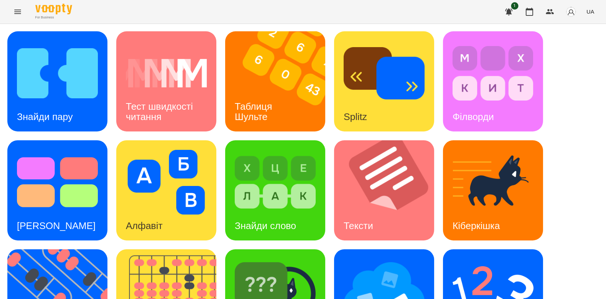
scroll to position [163, 0]
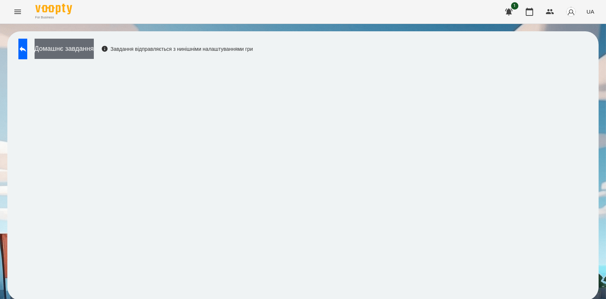
click at [81, 45] on button "Домашнє завдання" at bounding box center [64, 49] width 59 height 20
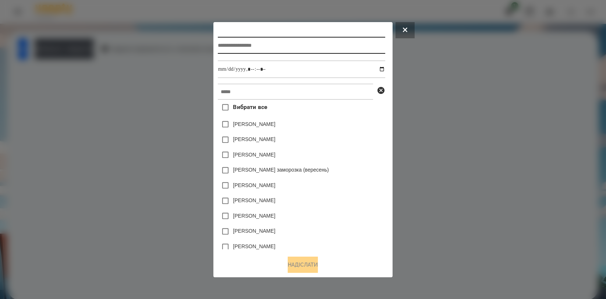
click at [263, 43] on input "text" at bounding box center [301, 45] width 167 height 17
type input "**********"
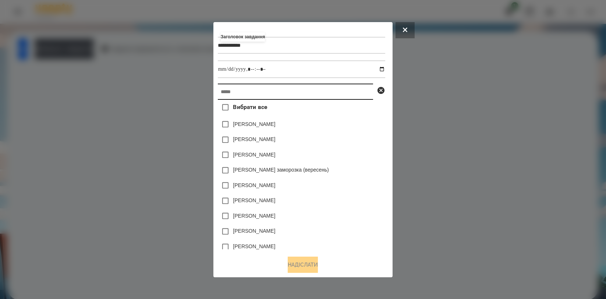
click at [248, 98] on input "text" at bounding box center [295, 92] width 155 height 16
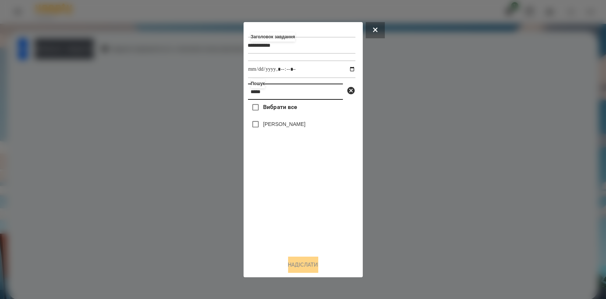
type input "*****"
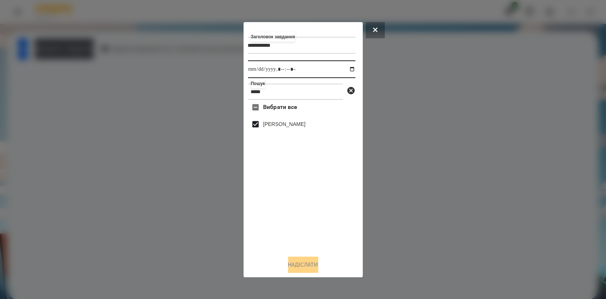
click at [347, 68] on input "datetime-local" at bounding box center [301, 69] width 107 height 18
type input "**********"
drag, startPoint x: 332, startPoint y: 205, endPoint x: 324, endPoint y: 216, distance: 13.0
click at [332, 206] on div "Вибрати все [PERSON_NAME]" at bounding box center [301, 174] width 107 height 149
click at [304, 264] on button "Надіслати" at bounding box center [303, 264] width 30 height 16
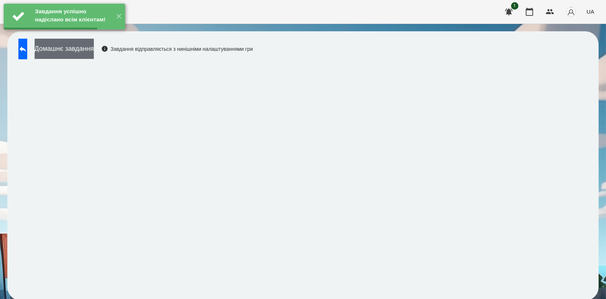
click at [94, 56] on button "Домашнє завдання" at bounding box center [64, 49] width 59 height 20
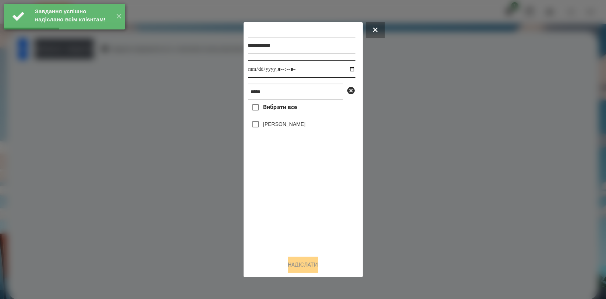
click at [348, 70] on input "datetime-local" at bounding box center [301, 69] width 107 height 18
type input "**********"
click at [273, 203] on div "Вибрати все [PERSON_NAME]" at bounding box center [301, 174] width 107 height 149
click at [290, 118] on div "[PERSON_NAME]" at bounding box center [301, 124] width 107 height 15
click at [288, 121] on label "[PERSON_NAME]" at bounding box center [284, 123] width 42 height 7
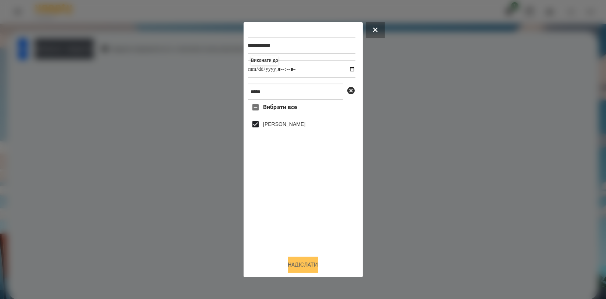
click at [296, 263] on button "Надіслати" at bounding box center [303, 264] width 30 height 16
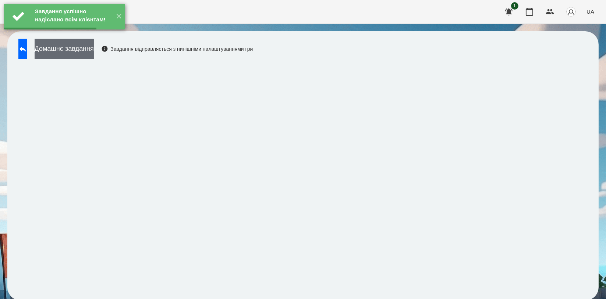
click at [94, 52] on button "Домашнє завдання" at bounding box center [64, 49] width 59 height 20
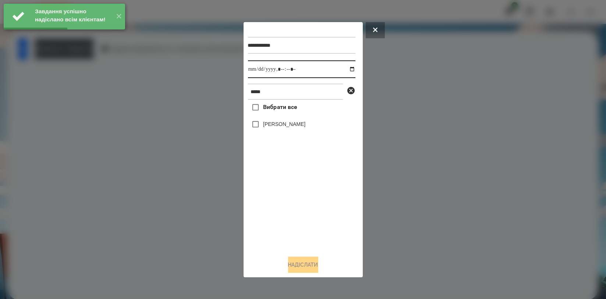
click at [344, 71] on input "datetime-local" at bounding box center [301, 69] width 107 height 18
type input "**********"
click at [280, 198] on div "Вибрати все [PERSON_NAME]" at bounding box center [301, 174] width 107 height 149
click at [290, 123] on label "[PERSON_NAME]" at bounding box center [284, 123] width 42 height 7
click at [306, 262] on button "Надіслати" at bounding box center [303, 264] width 30 height 16
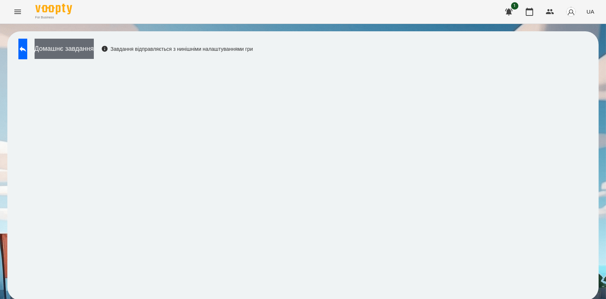
click at [94, 49] on button "Домашнє завдання" at bounding box center [64, 49] width 59 height 20
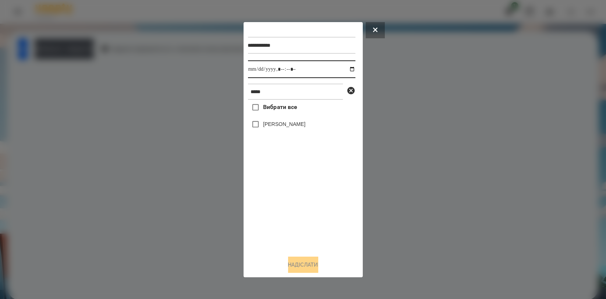
click at [345, 67] on input "datetime-local" at bounding box center [301, 69] width 107 height 18
type input "**********"
click at [292, 202] on div "Вибрати все [PERSON_NAME]" at bounding box center [301, 174] width 107 height 149
click at [295, 128] on label "[PERSON_NAME]" at bounding box center [284, 123] width 42 height 7
click at [302, 262] on button "Надіслати" at bounding box center [303, 264] width 30 height 16
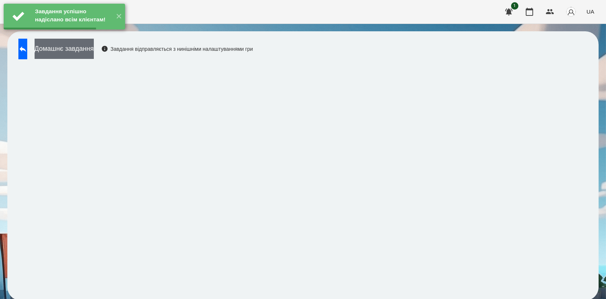
click at [94, 55] on button "Домашнє завдання" at bounding box center [64, 49] width 59 height 20
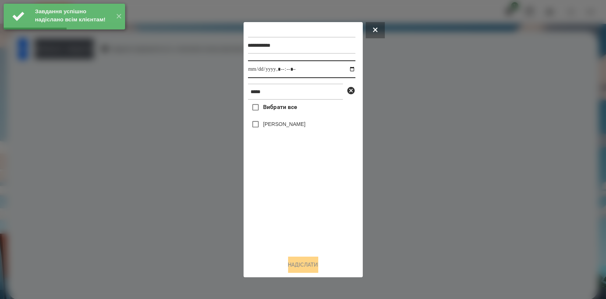
click at [348, 71] on input "datetime-local" at bounding box center [301, 69] width 107 height 18
type input "**********"
drag, startPoint x: 291, startPoint y: 205, endPoint x: 284, endPoint y: 142, distance: 63.3
click at [290, 206] on div "Вибрати все [PERSON_NAME]" at bounding box center [301, 174] width 107 height 149
click at [288, 128] on label "[PERSON_NAME]" at bounding box center [284, 123] width 42 height 7
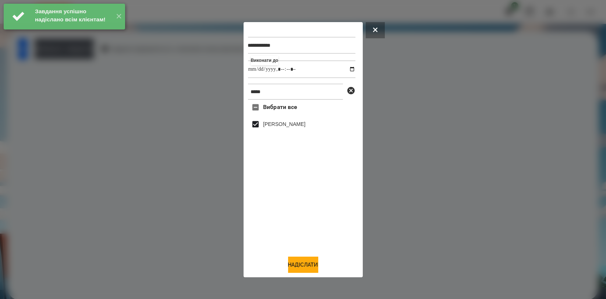
drag, startPoint x: 291, startPoint y: 259, endPoint x: 286, endPoint y: 254, distance: 7.3
click at [291, 260] on button "Надіслати" at bounding box center [303, 264] width 30 height 16
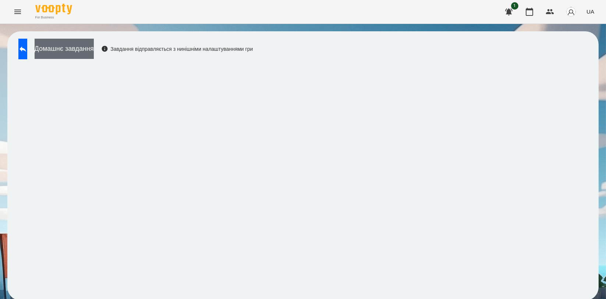
click at [93, 46] on button "Домашнє завдання" at bounding box center [64, 49] width 59 height 20
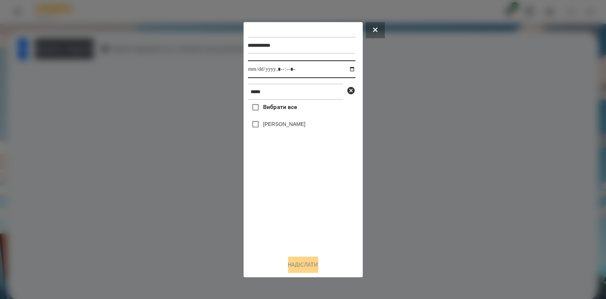
click at [348, 72] on input "datetime-local" at bounding box center [301, 69] width 107 height 18
type input "**********"
drag, startPoint x: 308, startPoint y: 205, endPoint x: 298, endPoint y: 164, distance: 42.5
click at [308, 206] on div "Вибрати все [PERSON_NAME]" at bounding box center [301, 174] width 107 height 149
click at [297, 114] on label "Вибрати все" at bounding box center [272, 107] width 49 height 15
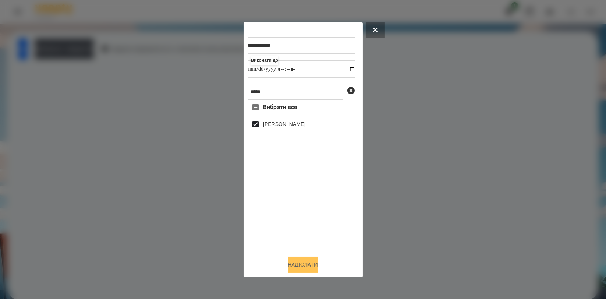
click at [308, 260] on button "Надіслати" at bounding box center [303, 264] width 30 height 16
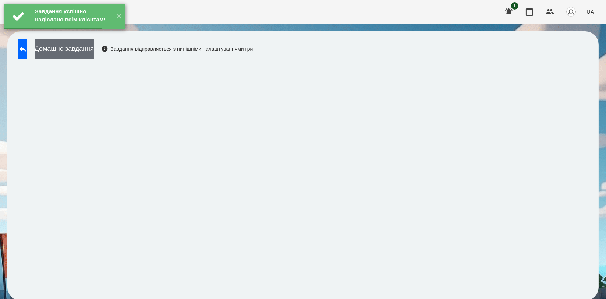
click at [81, 45] on button "Домашнє завдання" at bounding box center [64, 49] width 59 height 20
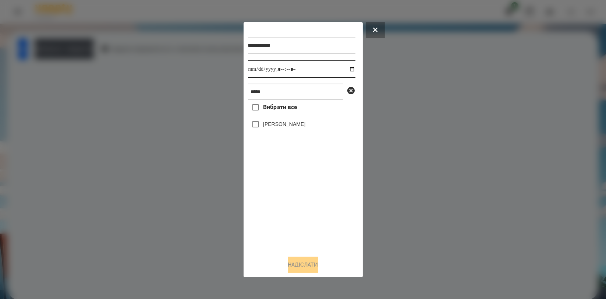
click at [350, 68] on input "datetime-local" at bounding box center [301, 69] width 107 height 18
type input "**********"
drag, startPoint x: 304, startPoint y: 212, endPoint x: 302, endPoint y: 189, distance: 22.1
click at [302, 211] on div "Вибрати все [PERSON_NAME]" at bounding box center [301, 174] width 107 height 149
click at [301, 127] on label "[PERSON_NAME]" at bounding box center [284, 123] width 42 height 7
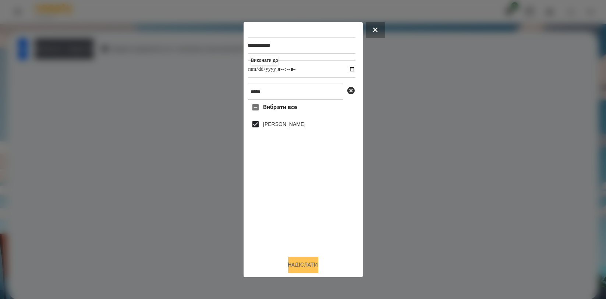
click at [304, 266] on button "Надіслати" at bounding box center [303, 264] width 30 height 16
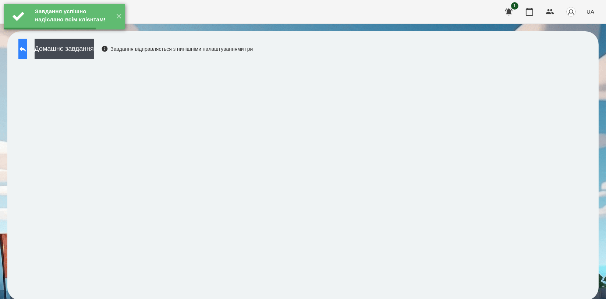
click at [23, 50] on button at bounding box center [22, 49] width 9 height 21
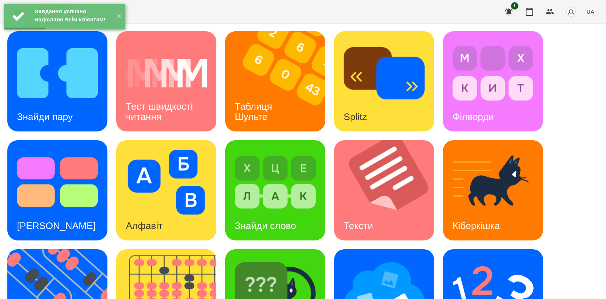
scroll to position [167, 0]
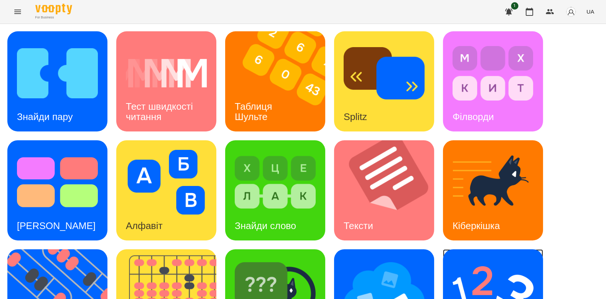
click at [463, 259] on img at bounding box center [493, 291] width 81 height 65
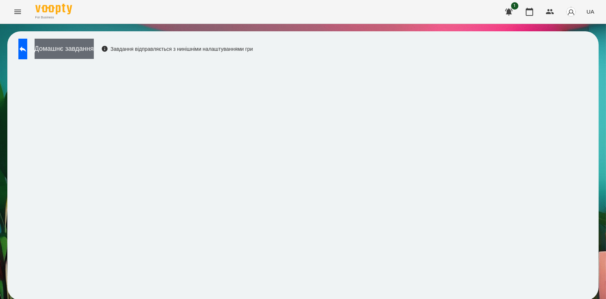
click at [72, 54] on button "Домашнє завдання" at bounding box center [64, 49] width 59 height 20
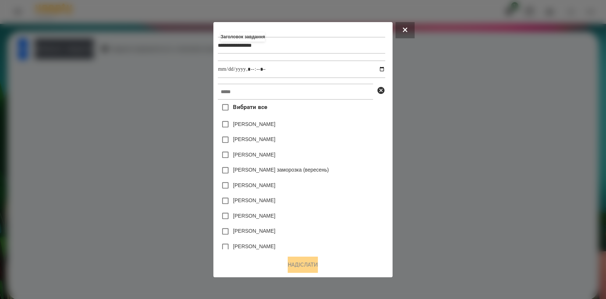
type input "**********"
click at [254, 87] on input "text" at bounding box center [295, 92] width 155 height 16
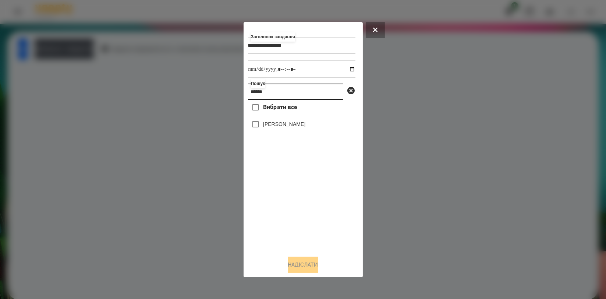
type input "******"
click at [277, 127] on label "[PERSON_NAME]" at bounding box center [284, 123] width 42 height 7
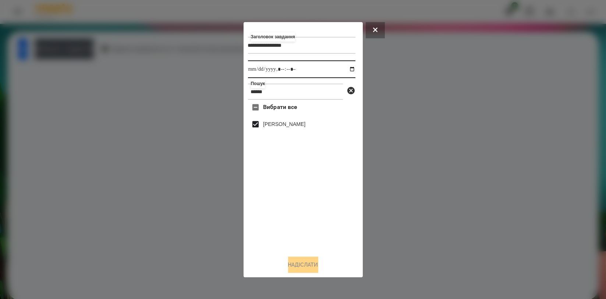
click at [345, 69] on input "datetime-local" at bounding box center [301, 69] width 107 height 18
type input "**********"
click at [318, 210] on div "Вибрати все [PERSON_NAME]" at bounding box center [301, 174] width 107 height 149
drag, startPoint x: 304, startPoint y: 261, endPoint x: 300, endPoint y: 260, distance: 3.8
click at [303, 261] on button "Надіслати" at bounding box center [303, 264] width 30 height 16
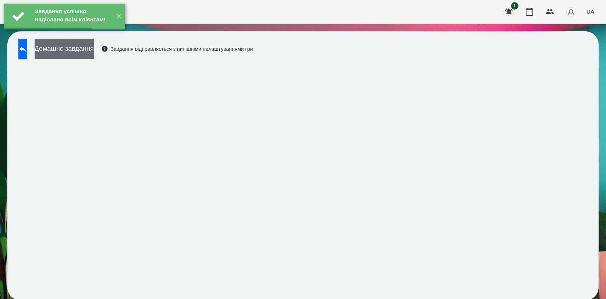
click at [84, 50] on button "Домашнє завдання" at bounding box center [64, 49] width 59 height 20
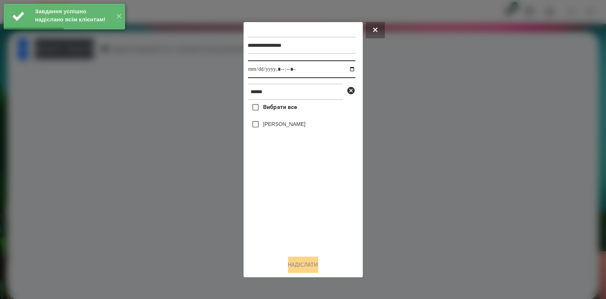
click at [348, 70] on input "datetime-local" at bounding box center [301, 69] width 107 height 18
type input "**********"
click at [270, 191] on div "Вибрати все [PERSON_NAME]" at bounding box center [301, 174] width 107 height 149
click at [282, 123] on label "[PERSON_NAME]" at bounding box center [284, 123] width 42 height 7
click at [294, 264] on button "Надіслати" at bounding box center [303, 264] width 30 height 16
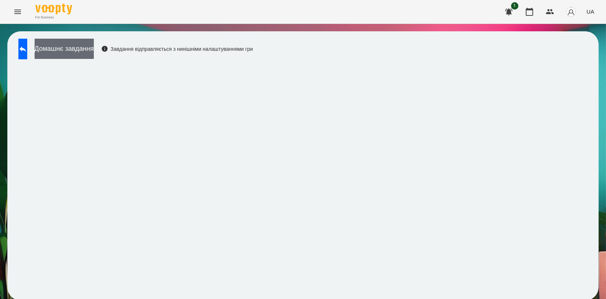
click at [94, 46] on button "Домашнє завдання" at bounding box center [64, 49] width 59 height 20
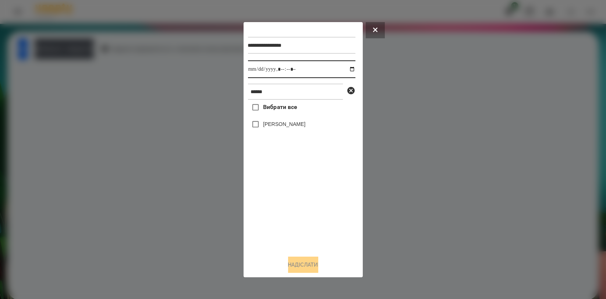
click at [343, 67] on input "datetime-local" at bounding box center [301, 69] width 107 height 18
type input "**********"
drag, startPoint x: 275, startPoint y: 200, endPoint x: 276, endPoint y: 179, distance: 21.0
click at [274, 199] on div "Вибрати все [PERSON_NAME]" at bounding box center [301, 174] width 107 height 149
click at [282, 128] on label "[PERSON_NAME]" at bounding box center [284, 123] width 42 height 7
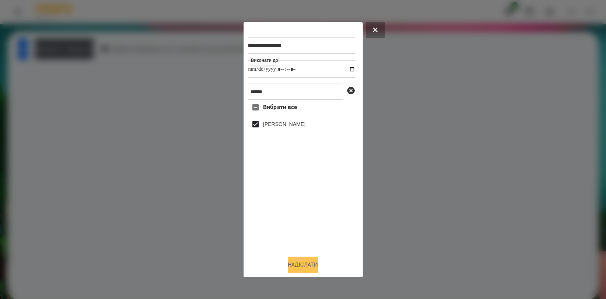
click at [294, 267] on button "Надіслати" at bounding box center [303, 264] width 30 height 16
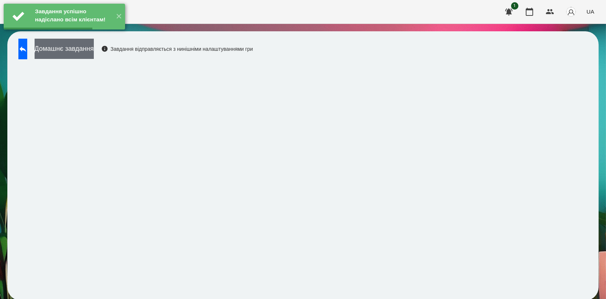
click at [94, 50] on button "Домашнє завдання" at bounding box center [64, 49] width 59 height 20
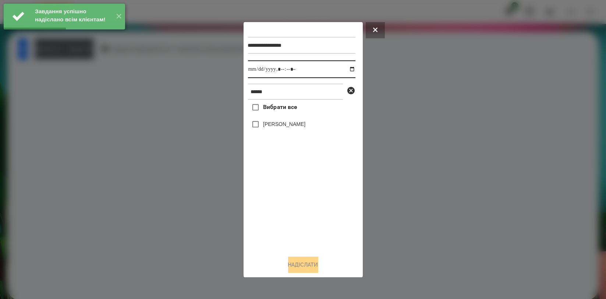
click at [348, 70] on input "datetime-local" at bounding box center [301, 69] width 107 height 18
type input "**********"
click at [282, 195] on div "Вибрати все [PERSON_NAME]" at bounding box center [301, 174] width 107 height 149
click at [297, 126] on label "[PERSON_NAME]" at bounding box center [284, 123] width 42 height 7
click at [298, 264] on button "Надіслати" at bounding box center [303, 264] width 30 height 16
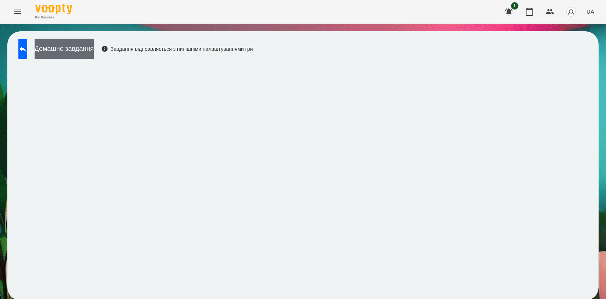
click at [94, 52] on button "Домашнє завдання" at bounding box center [64, 49] width 59 height 20
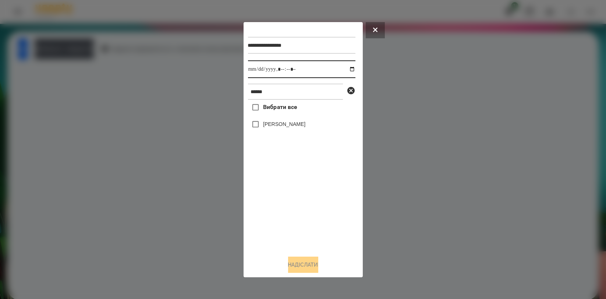
click at [343, 69] on input "datetime-local" at bounding box center [301, 69] width 107 height 18
type input "**********"
click at [297, 195] on div "Вибрати все [PERSON_NAME]" at bounding box center [301, 174] width 107 height 149
click at [302, 125] on label "[PERSON_NAME]" at bounding box center [284, 123] width 42 height 7
click at [304, 261] on button "Надіслати" at bounding box center [303, 264] width 30 height 16
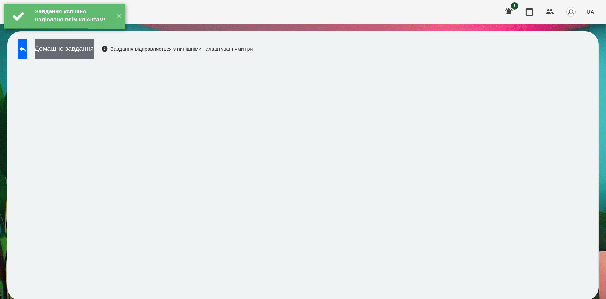
click at [94, 52] on button "Домашнє завдання" at bounding box center [64, 49] width 59 height 20
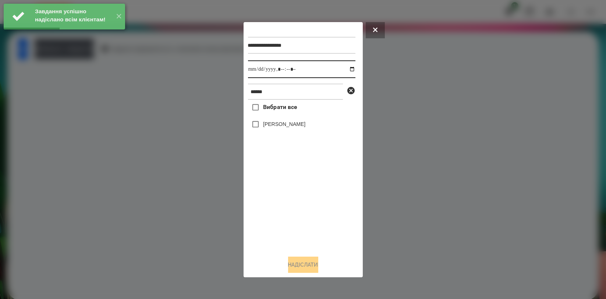
click at [347, 68] on input "datetime-local" at bounding box center [301, 69] width 107 height 18
type input "**********"
drag, startPoint x: 302, startPoint y: 194, endPoint x: 298, endPoint y: 151, distance: 42.9
click at [302, 194] on div "Вибрати все [PERSON_NAME]" at bounding box center [301, 174] width 107 height 149
click at [302, 123] on label "[PERSON_NAME]" at bounding box center [284, 123] width 42 height 7
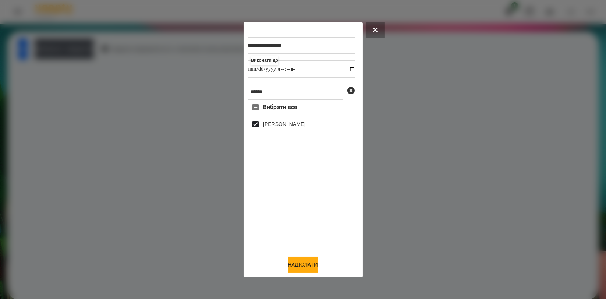
drag, startPoint x: 303, startPoint y: 264, endPoint x: 305, endPoint y: 245, distance: 19.2
click at [303, 264] on button "Надіслати" at bounding box center [303, 264] width 30 height 16
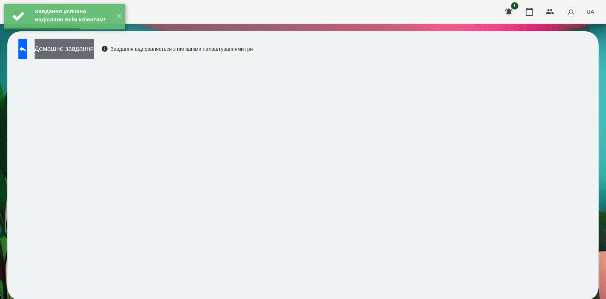
click at [94, 57] on button "Домашнє завдання" at bounding box center [64, 49] width 59 height 20
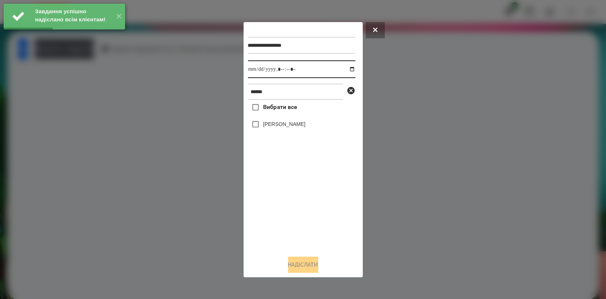
click at [345, 70] on input "datetime-local" at bounding box center [301, 69] width 107 height 18
type input "**********"
drag, startPoint x: 294, startPoint y: 212, endPoint x: 294, endPoint y: 162, distance: 49.7
click at [293, 212] on div "Вибрати все [PERSON_NAME]" at bounding box center [301, 174] width 107 height 149
click at [295, 127] on label "[PERSON_NAME]" at bounding box center [284, 123] width 42 height 7
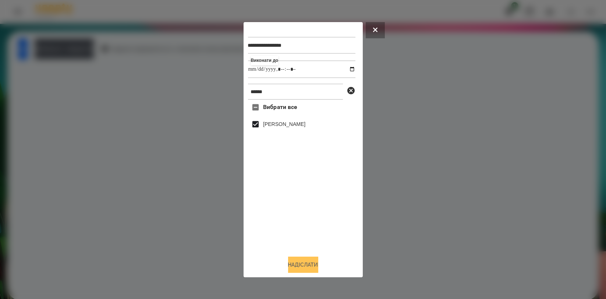
click at [300, 266] on button "Надіслати" at bounding box center [303, 264] width 30 height 16
click at [137, 165] on div at bounding box center [303, 149] width 606 height 299
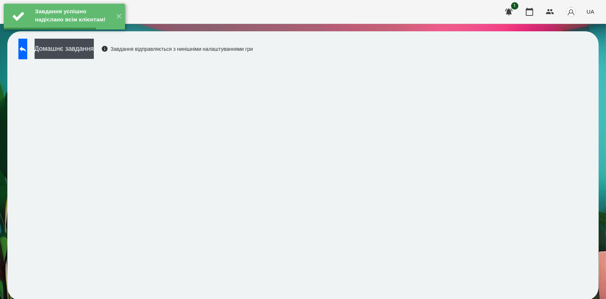
click at [26, 33] on div "Завдання успішно надіслано всім клієнтам! ✕" at bounding box center [64, 16] width 129 height 33
click at [27, 55] on button at bounding box center [22, 49] width 9 height 21
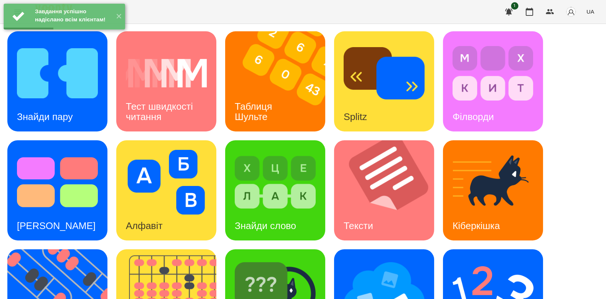
scroll to position [167, 0]
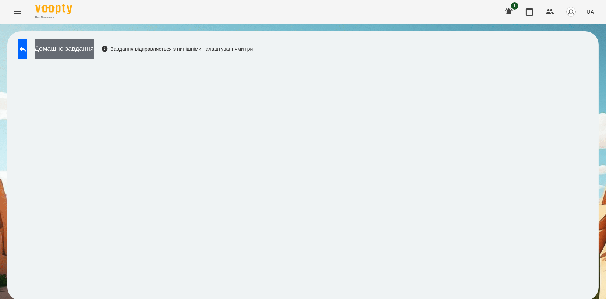
click at [94, 52] on button "Домашнє завдання" at bounding box center [64, 49] width 59 height 20
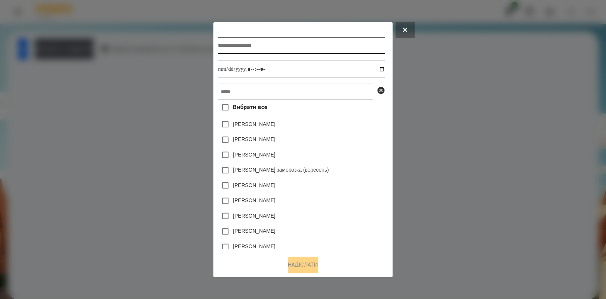
click at [284, 45] on input "text" at bounding box center [301, 45] width 167 height 17
type input "*******"
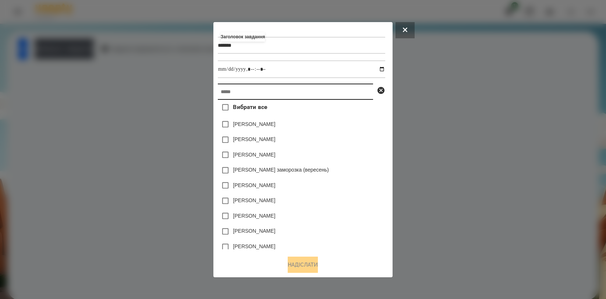
click at [265, 87] on input "text" at bounding box center [295, 92] width 155 height 16
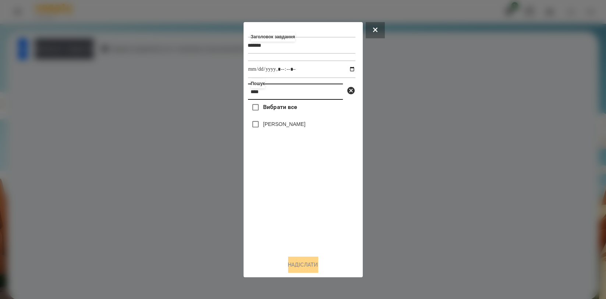
type input "****"
click at [290, 125] on label "[PERSON_NAME]" at bounding box center [284, 123] width 42 height 7
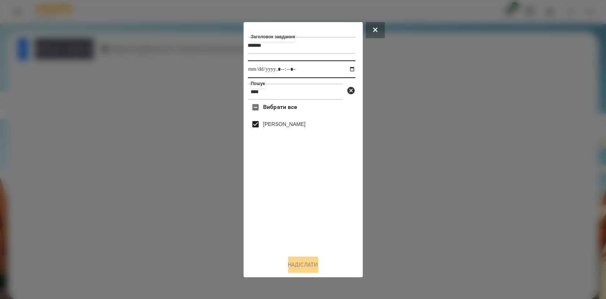
click at [347, 69] on input "datetime-local" at bounding box center [301, 69] width 107 height 18
type input "**********"
drag, startPoint x: 342, startPoint y: 206, endPoint x: 335, endPoint y: 219, distance: 15.0
click at [341, 207] on div "Вибрати все [PERSON_NAME]" at bounding box center [301, 174] width 107 height 149
click at [299, 267] on button "Надіслати" at bounding box center [303, 264] width 30 height 16
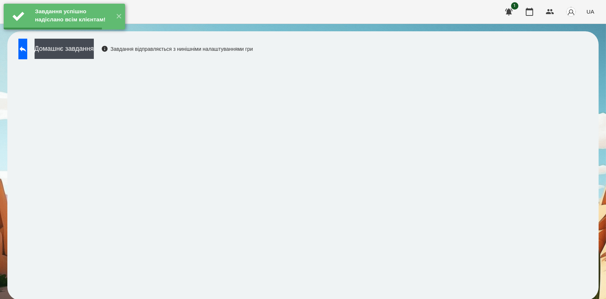
click at [90, 50] on button "Домашнє завдання" at bounding box center [64, 49] width 59 height 20
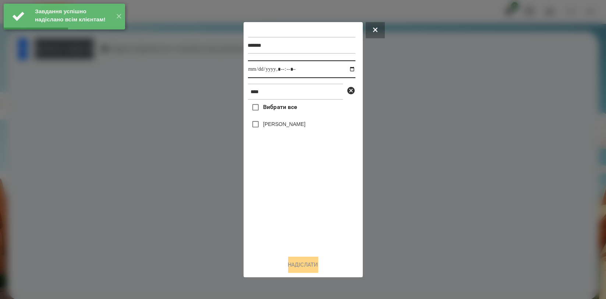
click at [343, 68] on input "datetime-local" at bounding box center [301, 69] width 107 height 18
type input "**********"
click at [276, 200] on div "Вибрати все [PERSON_NAME]" at bounding box center [301, 174] width 107 height 149
click at [295, 123] on label "[PERSON_NAME]" at bounding box center [284, 123] width 42 height 7
click at [297, 272] on button "Надіслати" at bounding box center [303, 264] width 30 height 16
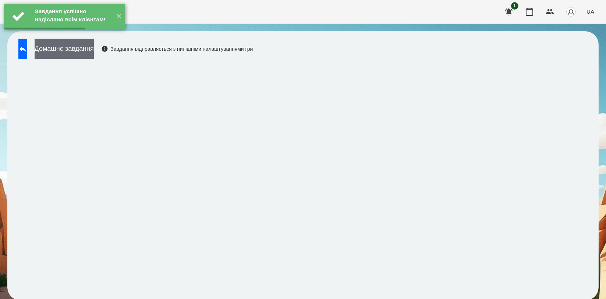
click at [94, 50] on button "Домашнє завдання" at bounding box center [64, 49] width 59 height 20
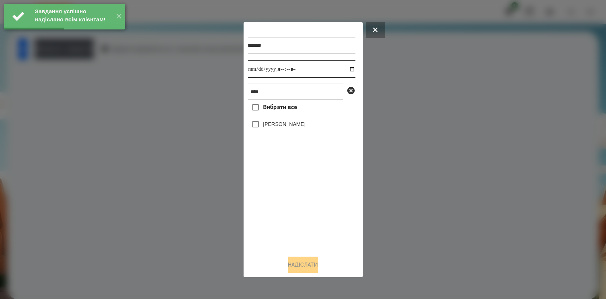
click at [345, 70] on input "datetime-local" at bounding box center [301, 69] width 107 height 18
type input "**********"
click at [280, 188] on div "Вибрати все [PERSON_NAME]" at bounding box center [301, 174] width 107 height 149
click at [293, 126] on label "[PERSON_NAME]" at bounding box center [284, 123] width 42 height 7
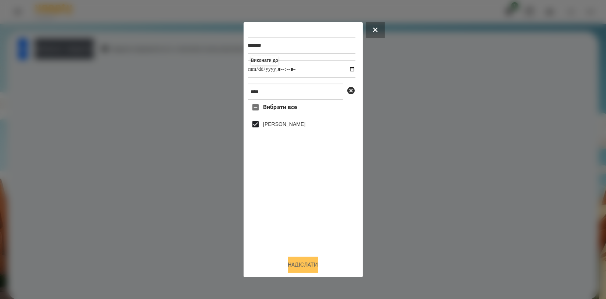
click at [300, 262] on button "Надіслати" at bounding box center [303, 264] width 30 height 16
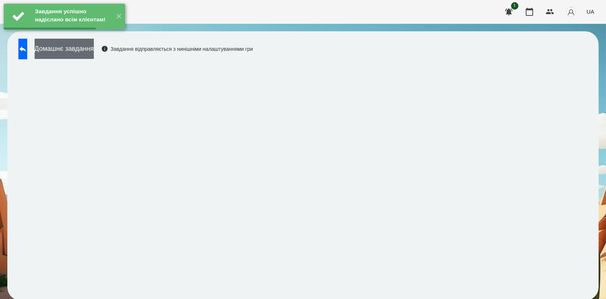
click at [94, 50] on button "Домашнє завдання" at bounding box center [64, 49] width 59 height 20
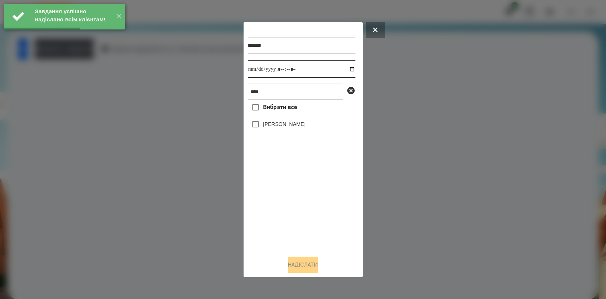
click at [348, 70] on input "datetime-local" at bounding box center [301, 69] width 107 height 18
type input "**********"
click at [298, 199] on div "Вибрати все [PERSON_NAME]" at bounding box center [301, 174] width 107 height 149
click at [302, 124] on label "[PERSON_NAME]" at bounding box center [284, 123] width 42 height 7
click at [314, 263] on button "Надіслати" at bounding box center [303, 264] width 30 height 16
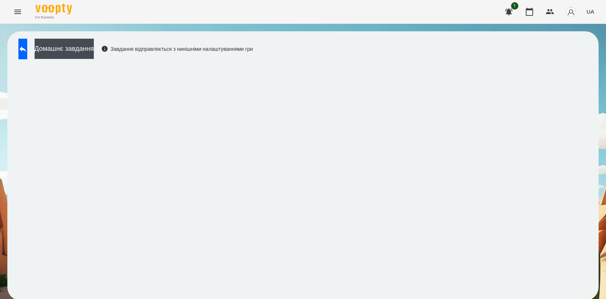
click at [103, 61] on div "Домашнє завдання Завдання відправляється з нинішніми налаштуваннями гри" at bounding box center [134, 51] width 238 height 24
click at [94, 54] on button "Домашнє завдання" at bounding box center [64, 49] width 59 height 20
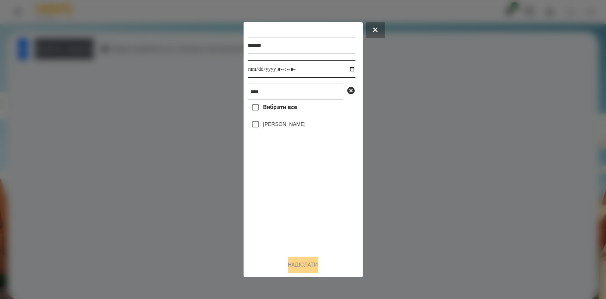
click at [346, 66] on input "datetime-local" at bounding box center [301, 69] width 107 height 18
type input "**********"
drag, startPoint x: 301, startPoint y: 195, endPoint x: 305, endPoint y: 135, distance: 60.5
click at [301, 194] on div "Вибрати все [PERSON_NAME]" at bounding box center [301, 174] width 107 height 149
click at [305, 125] on label "[PERSON_NAME]" at bounding box center [284, 123] width 42 height 7
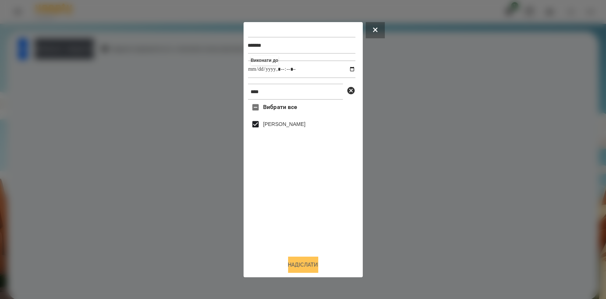
click at [304, 264] on button "Надіслати" at bounding box center [303, 264] width 30 height 16
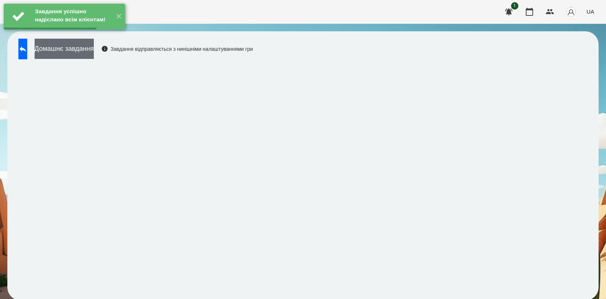
click at [94, 55] on button "Домашнє завдання" at bounding box center [64, 49] width 59 height 20
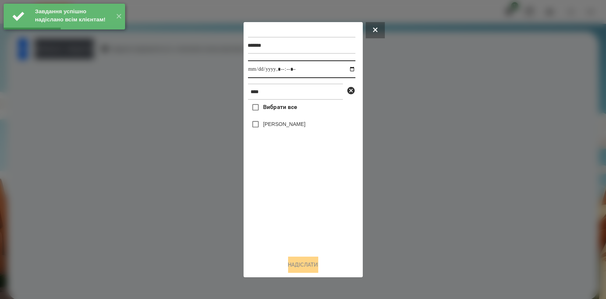
click at [349, 69] on input "datetime-local" at bounding box center [301, 69] width 107 height 18
type input "**********"
click at [302, 203] on div "Вибрати все [PERSON_NAME]" at bounding box center [301, 174] width 107 height 149
click at [291, 128] on label "[PERSON_NAME]" at bounding box center [284, 123] width 42 height 7
click at [300, 273] on div "******* Виконати до **** Вибрати все [PERSON_NAME] Надіслати" at bounding box center [303, 149] width 119 height 255
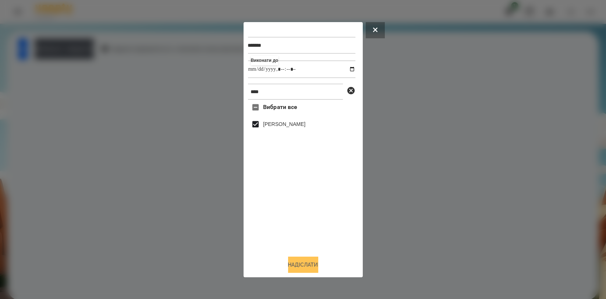
click at [302, 261] on button "Надіслати" at bounding box center [303, 264] width 30 height 16
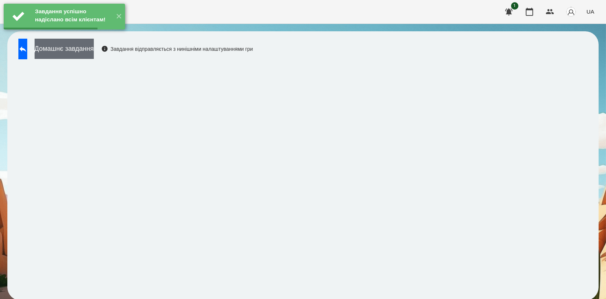
click at [94, 53] on button "Домашнє завдання" at bounding box center [64, 49] width 59 height 20
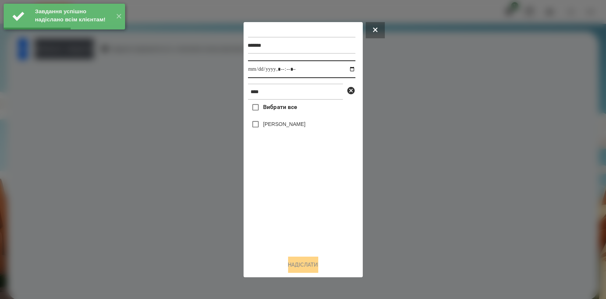
click at [342, 67] on input "datetime-local" at bounding box center [301, 69] width 107 height 18
click at [344, 71] on input "datetime-local" at bounding box center [301, 69] width 107 height 18
type input "**********"
click at [306, 205] on div "Вибрати все [PERSON_NAME]" at bounding box center [301, 174] width 107 height 149
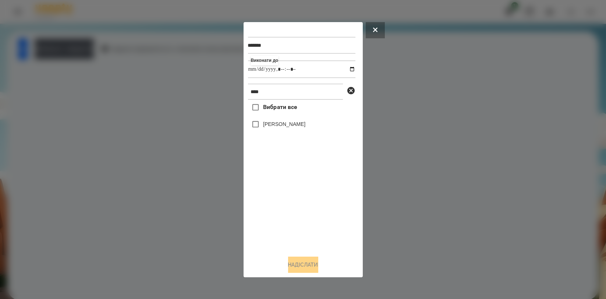
click at [300, 124] on label "[PERSON_NAME]" at bounding box center [284, 123] width 42 height 7
click at [295, 272] on button "Надіслати" at bounding box center [303, 264] width 30 height 16
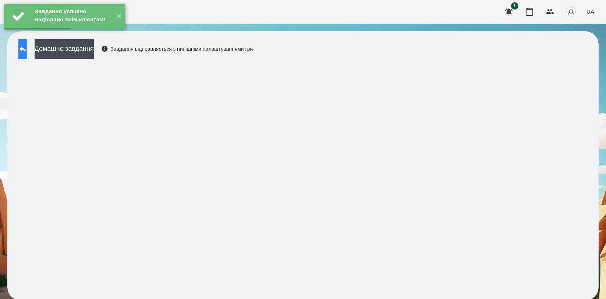
click at [26, 48] on icon at bounding box center [22, 49] width 9 height 9
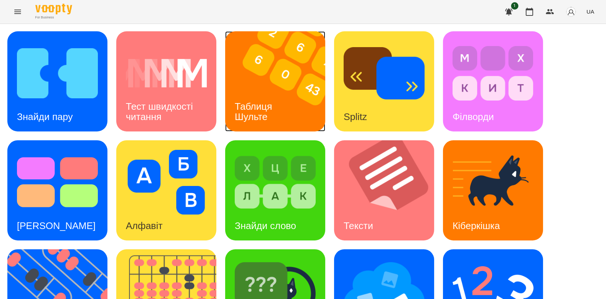
click at [262, 109] on h3 "Таблиця Шульте" at bounding box center [255, 111] width 40 height 21
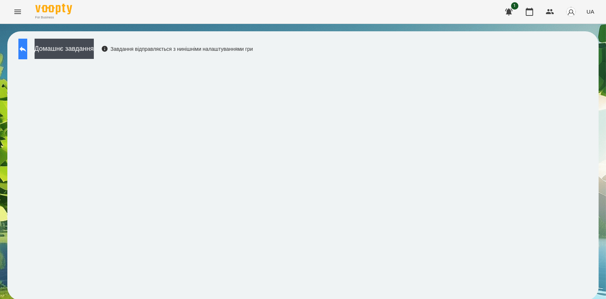
click at [22, 47] on button at bounding box center [22, 49] width 9 height 21
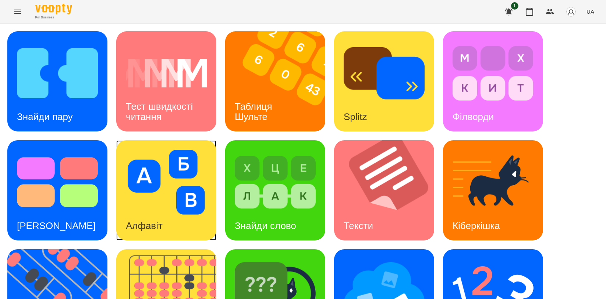
click at [174, 183] on img at bounding box center [166, 182] width 81 height 65
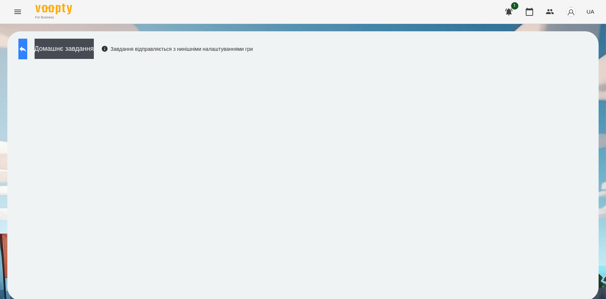
click at [27, 50] on icon at bounding box center [22, 49] width 9 height 9
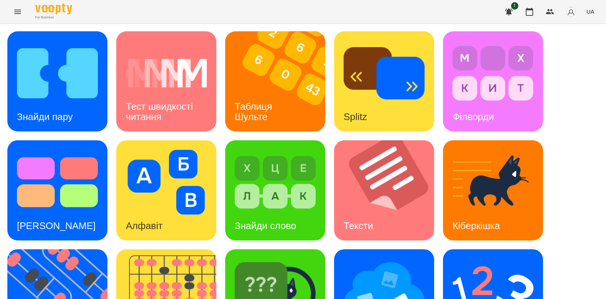
scroll to position [82, 0]
click at [403, 141] on img at bounding box center [388, 190] width 109 height 100
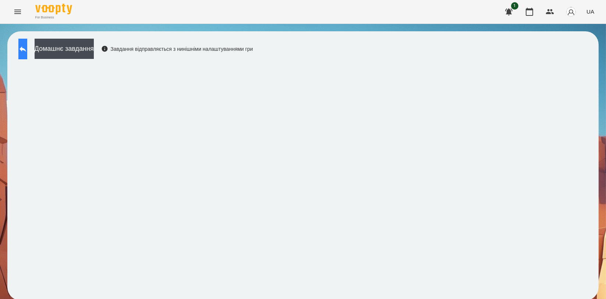
click at [18, 49] on button at bounding box center [22, 49] width 9 height 21
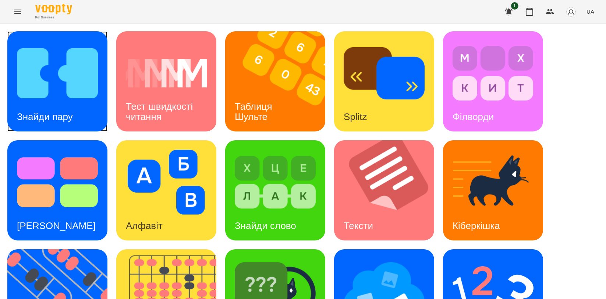
click at [52, 90] on img at bounding box center [57, 73] width 81 height 65
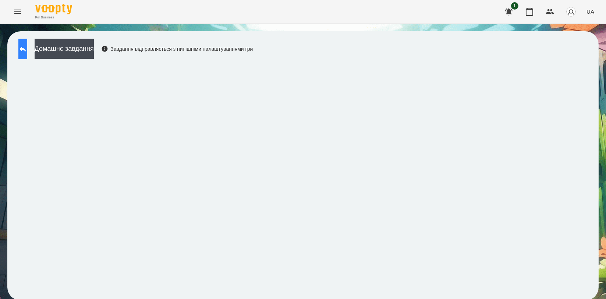
click at [27, 50] on icon at bounding box center [22, 49] width 9 height 9
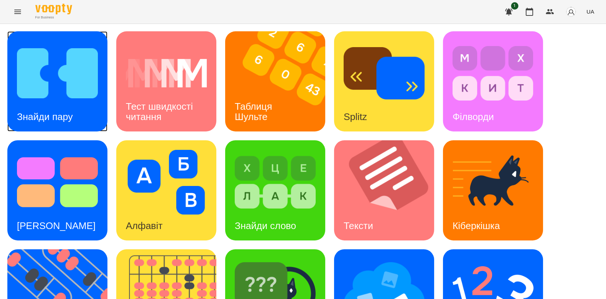
click at [52, 108] on div "Знайди пару" at bounding box center [44, 116] width 75 height 29
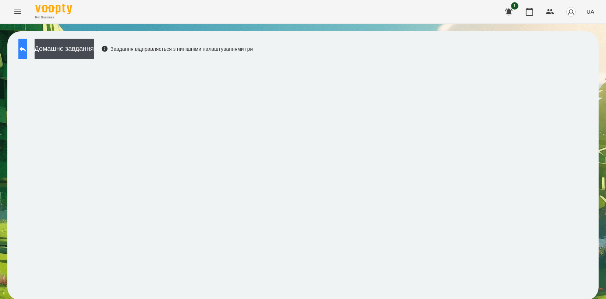
click at [27, 52] on icon at bounding box center [22, 49] width 9 height 9
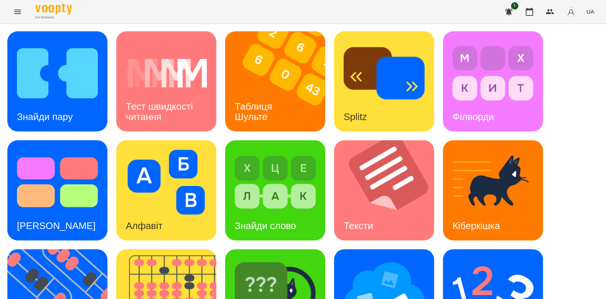
scroll to position [163, 0]
click at [282, 259] on img at bounding box center [275, 291] width 81 height 65
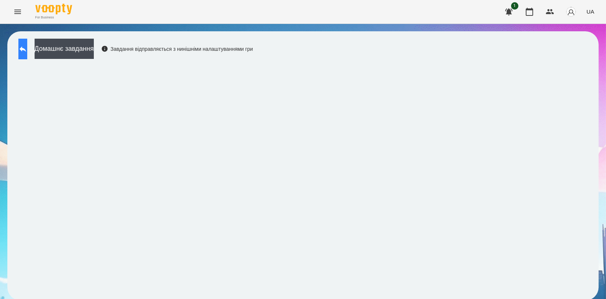
click at [26, 49] on icon at bounding box center [22, 49] width 9 height 9
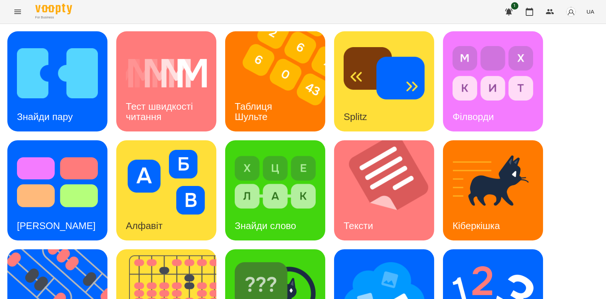
click at [574, 217] on div "Знайди пару Тест швидкості читання Таблиця [PERSON_NAME] Splitz Філворди Тест С…" at bounding box center [302, 244] width 591 height 427
click at [528, 14] on icon "button" at bounding box center [529, 11] width 9 height 9
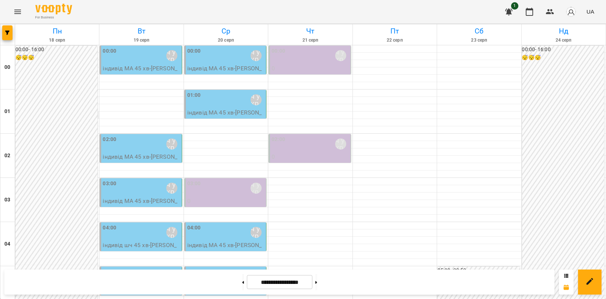
scroll to position [777, 0]
click at [14, 8] on icon "Menu" at bounding box center [17, 11] width 9 height 9
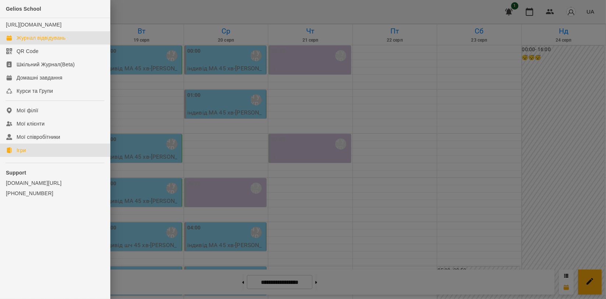
click at [21, 154] on div "Ігри" at bounding box center [21, 149] width 9 height 7
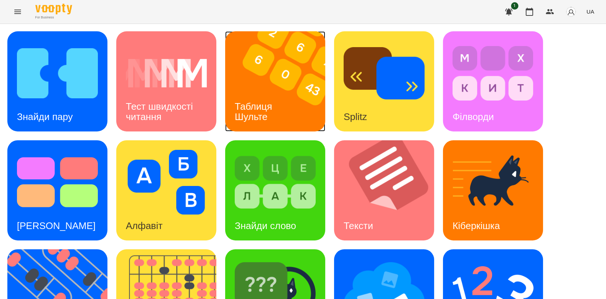
click at [264, 116] on h3 "Таблиця Шульте" at bounding box center [255, 111] width 40 height 21
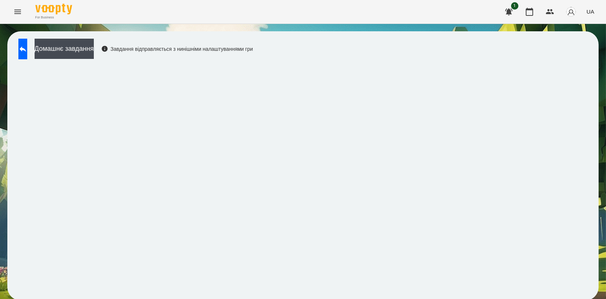
scroll to position [1, 0]
click at [27, 45] on icon at bounding box center [22, 49] width 9 height 9
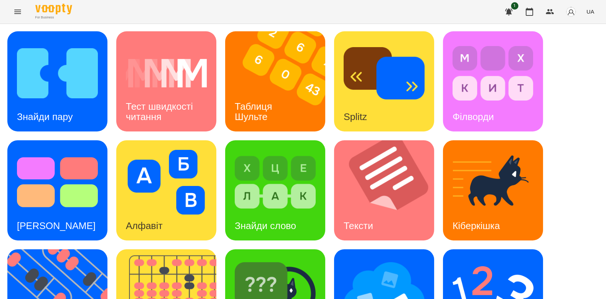
scroll to position [83, 0]
click at [280, 211] on div "Знайди слово" at bounding box center [265, 225] width 81 height 29
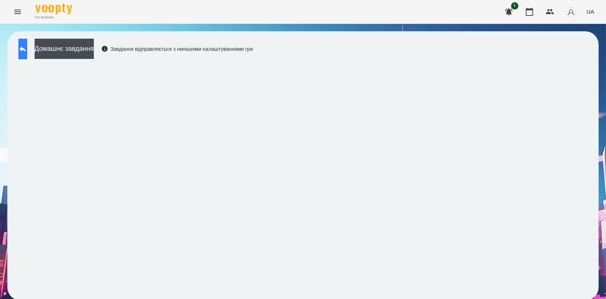
click at [26, 46] on icon at bounding box center [22, 49] width 9 height 9
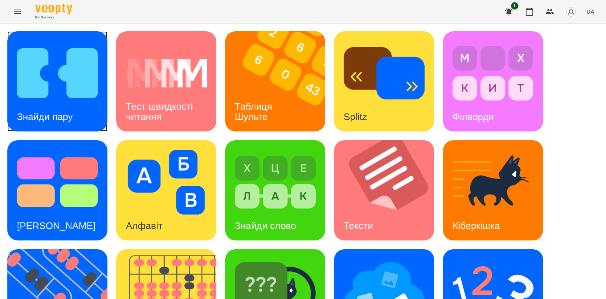
click at [41, 109] on div "Знайди пару" at bounding box center [44, 116] width 75 height 29
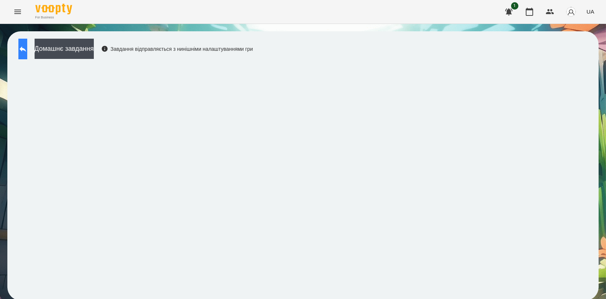
click at [27, 49] on button at bounding box center [22, 49] width 9 height 21
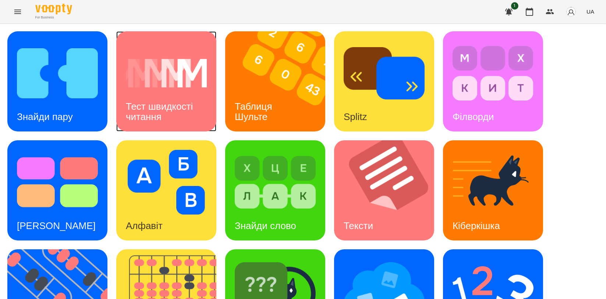
click at [158, 104] on h3 "Тест швидкості читання" at bounding box center [161, 111] width 70 height 21
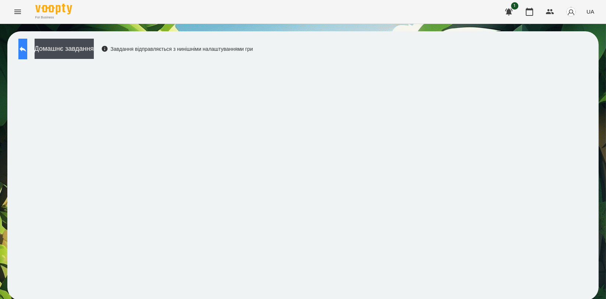
click at [27, 50] on icon at bounding box center [22, 49] width 9 height 9
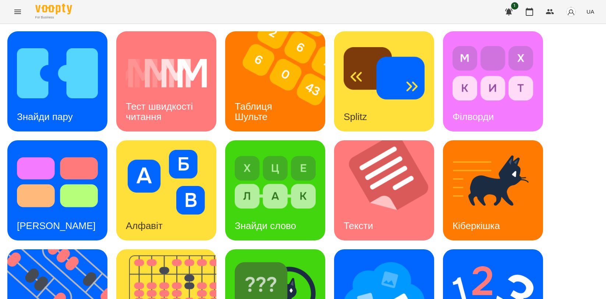
scroll to position [167, 0]
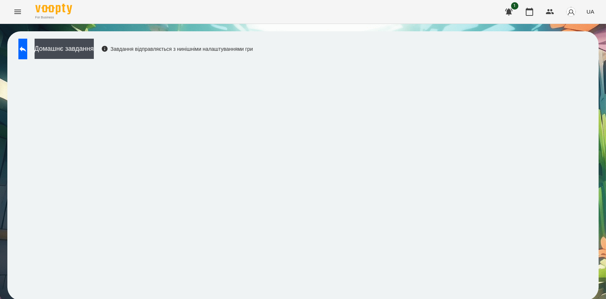
scroll to position [1, 0]
click at [27, 42] on button at bounding box center [22, 49] width 9 height 21
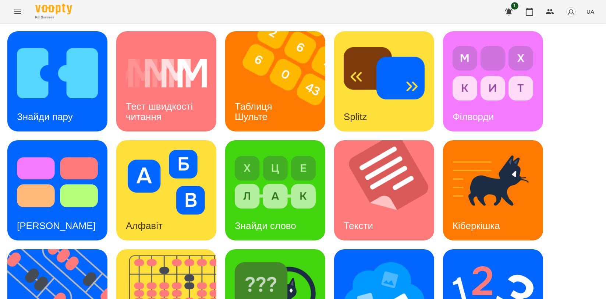
scroll to position [124, 0]
click at [184, 249] on img at bounding box center [170, 299] width 109 height 100
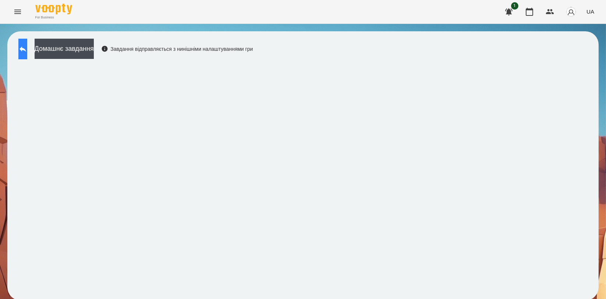
click at [27, 44] on button at bounding box center [22, 49] width 9 height 21
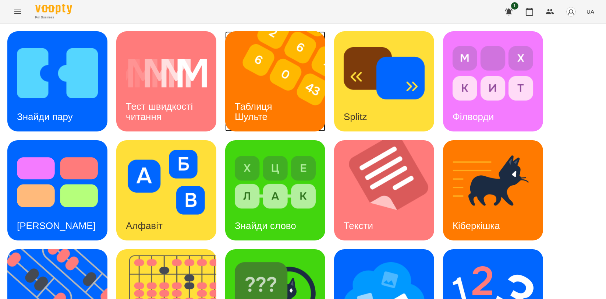
click at [260, 99] on div "Таблиця Шульте" at bounding box center [254, 111] width 59 height 39
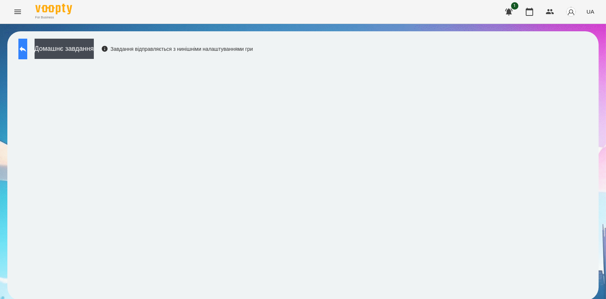
click at [27, 50] on button at bounding box center [22, 49] width 9 height 21
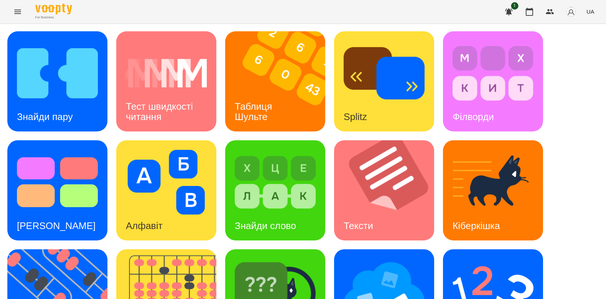
scroll to position [163, 0]
click at [42, 249] on img at bounding box center [61, 299] width 109 height 100
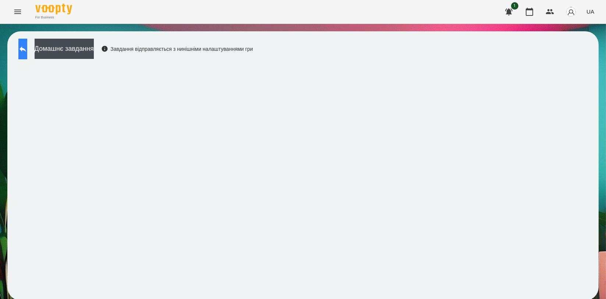
click at [26, 49] on icon at bounding box center [23, 49] width 7 height 6
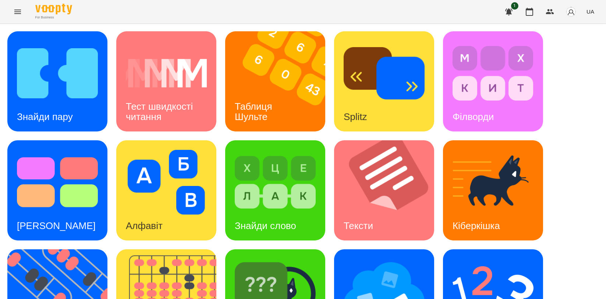
scroll to position [123, 0]
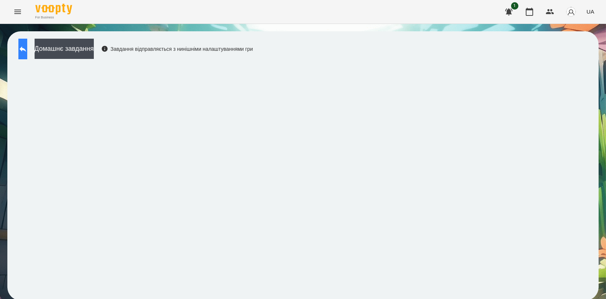
click at [27, 48] on icon at bounding box center [22, 49] width 9 height 9
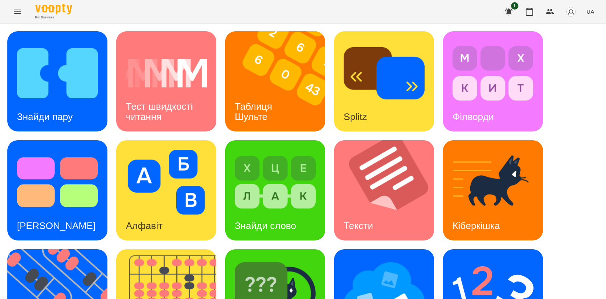
scroll to position [167, 0]
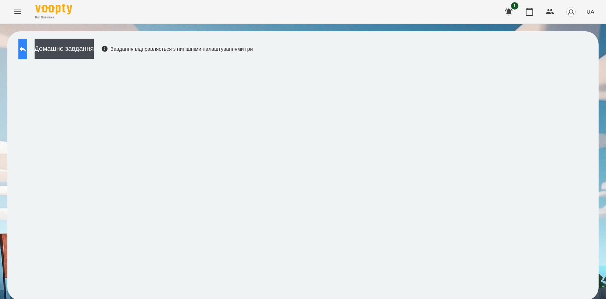
click at [27, 43] on button at bounding box center [22, 49] width 9 height 21
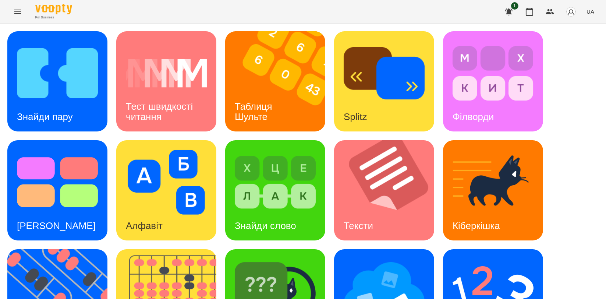
scroll to position [167, 0]
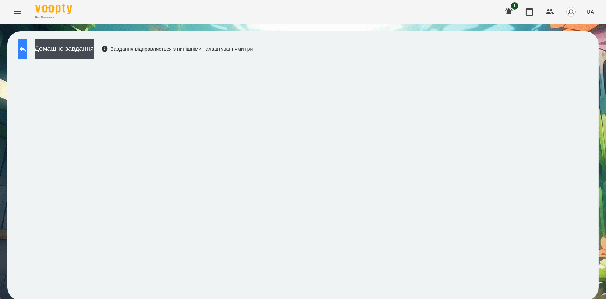
click at [27, 46] on icon at bounding box center [22, 49] width 9 height 9
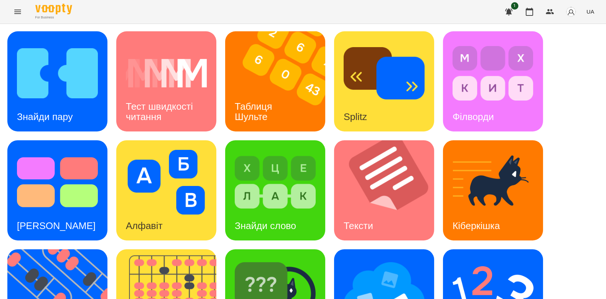
scroll to position [41, 0]
click at [279, 259] on img at bounding box center [275, 291] width 81 height 65
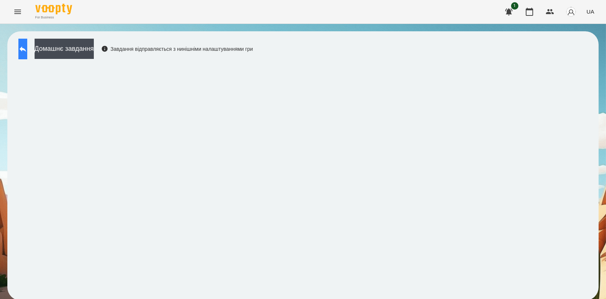
click at [27, 54] on button at bounding box center [22, 49] width 9 height 21
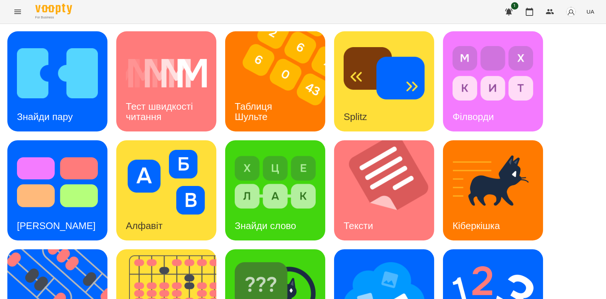
scroll to position [163, 0]
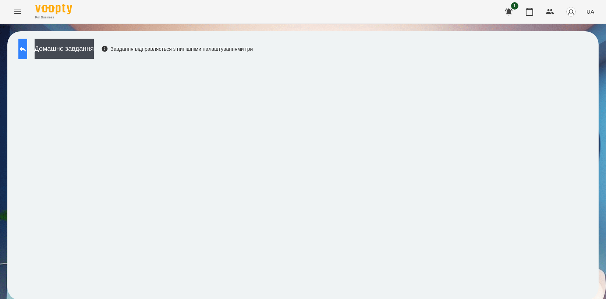
click at [24, 50] on button at bounding box center [22, 49] width 9 height 21
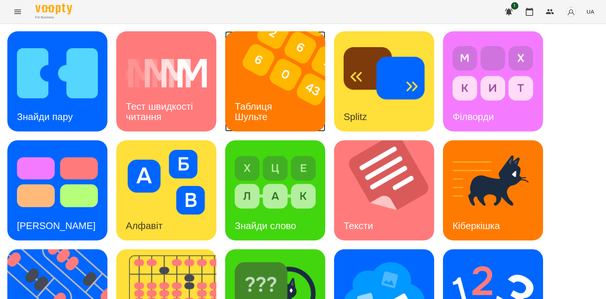
click at [270, 109] on h3 "Таблиця Шульте" at bounding box center [255, 111] width 40 height 21
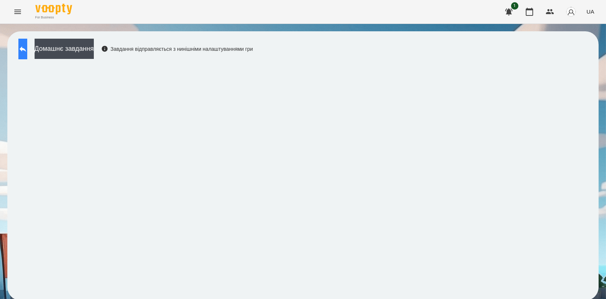
click at [24, 52] on button at bounding box center [22, 49] width 9 height 21
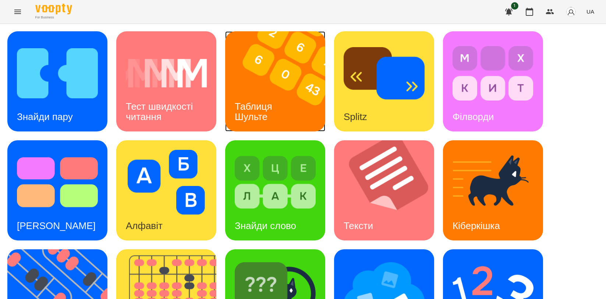
click at [277, 122] on div "Таблиця Шульте" at bounding box center [254, 111] width 59 height 39
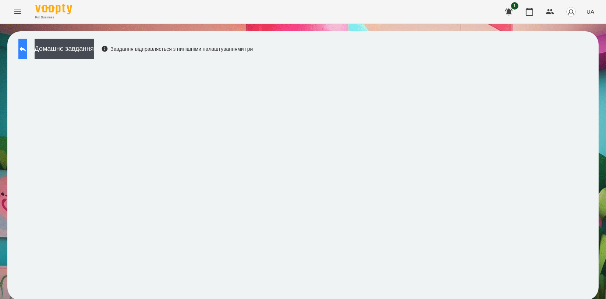
click at [27, 52] on icon at bounding box center [22, 49] width 9 height 9
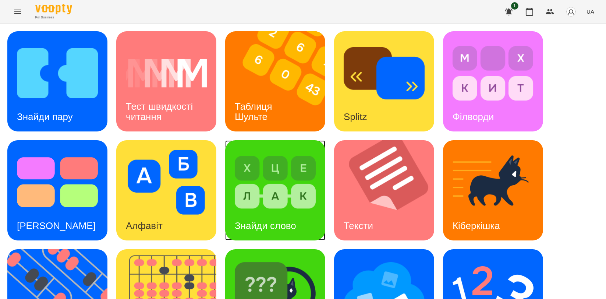
click at [273, 188] on img at bounding box center [275, 182] width 81 height 65
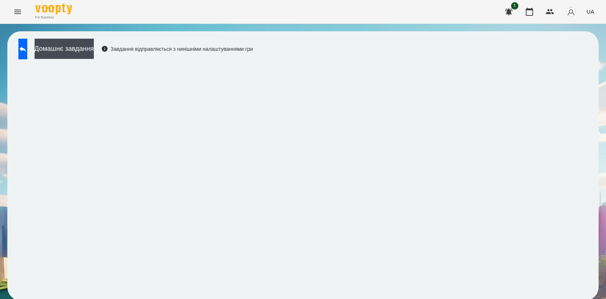
scroll to position [1, 0]
click at [27, 50] on icon at bounding box center [22, 49] width 9 height 9
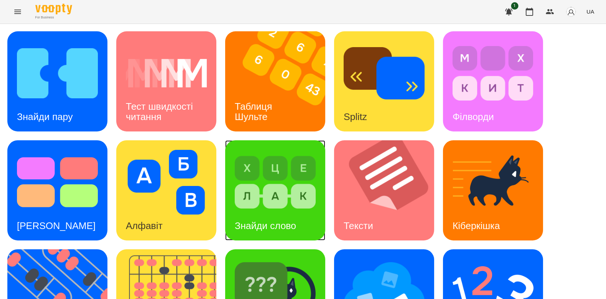
click at [266, 207] on img at bounding box center [275, 182] width 81 height 65
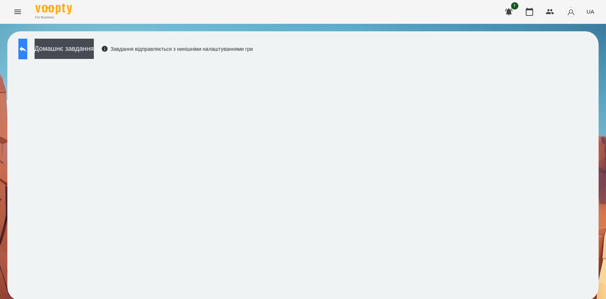
click at [26, 48] on icon at bounding box center [23, 49] width 7 height 6
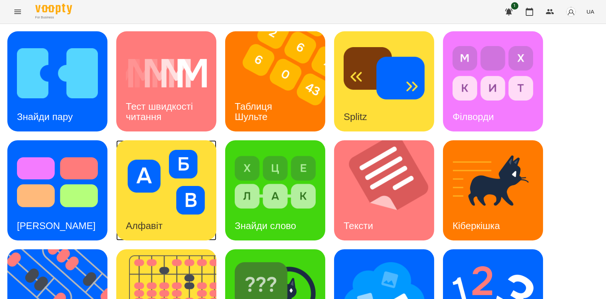
click at [181, 185] on img at bounding box center [166, 182] width 81 height 65
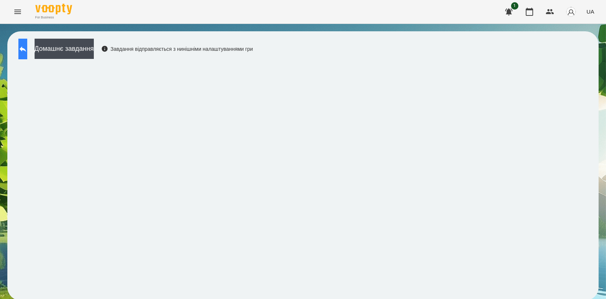
click at [20, 47] on button at bounding box center [22, 49] width 9 height 21
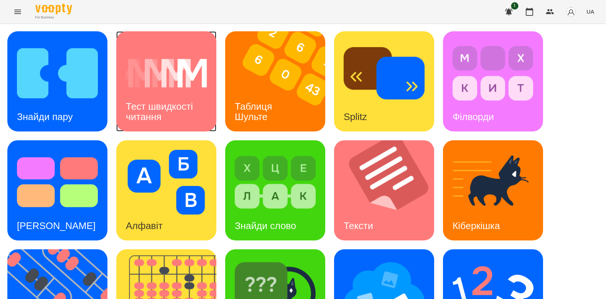
click at [180, 102] on h3 "Тест швидкості читання" at bounding box center [161, 111] width 70 height 21
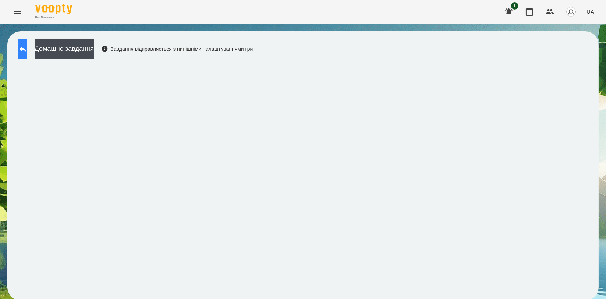
click at [27, 53] on icon at bounding box center [22, 49] width 9 height 9
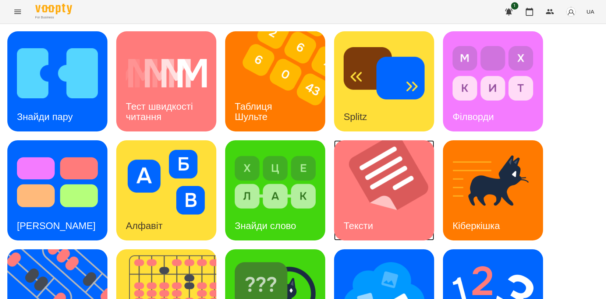
click at [375, 174] on img at bounding box center [388, 190] width 109 height 100
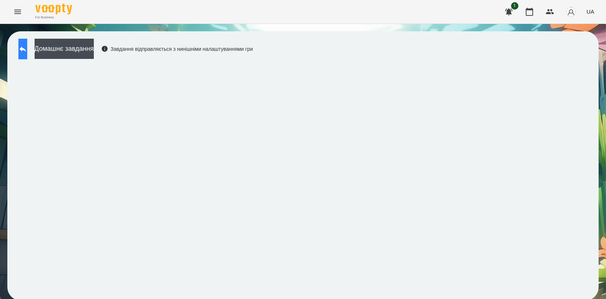
click at [26, 46] on icon at bounding box center [22, 49] width 9 height 9
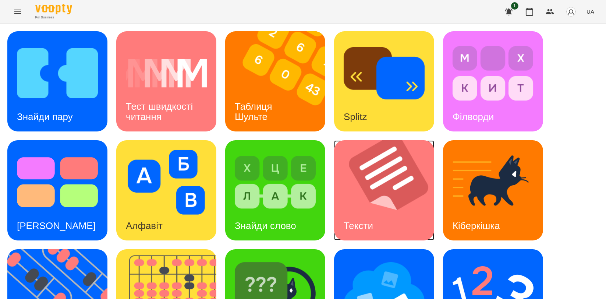
click at [373, 185] on img at bounding box center [388, 190] width 109 height 100
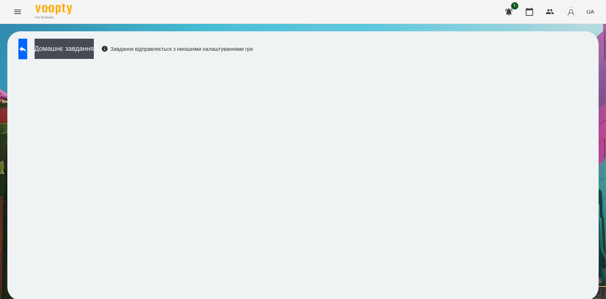
scroll to position [1, 0]
click at [27, 47] on icon at bounding box center [22, 49] width 9 height 9
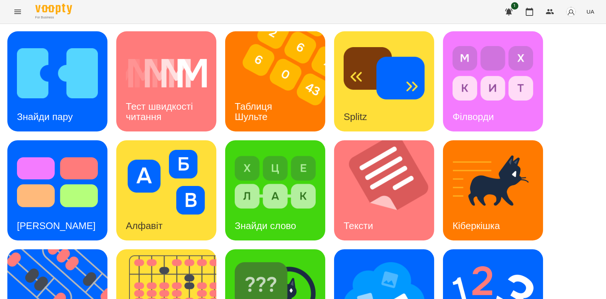
scroll to position [83, 0]
click at [270, 259] on img at bounding box center [275, 291] width 81 height 65
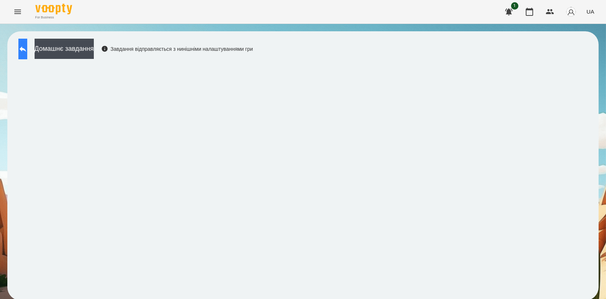
click at [27, 46] on icon at bounding box center [22, 49] width 9 height 9
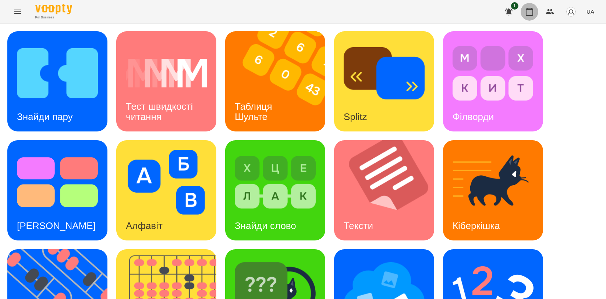
click at [532, 12] on icon "button" at bounding box center [529, 11] width 9 height 9
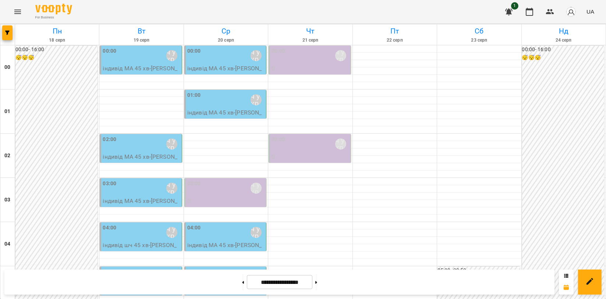
scroll to position [777, 0]
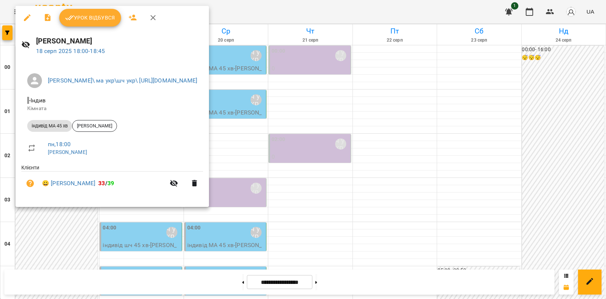
click at [107, 14] on span "Урок відбувся" at bounding box center [90, 17] width 50 height 9
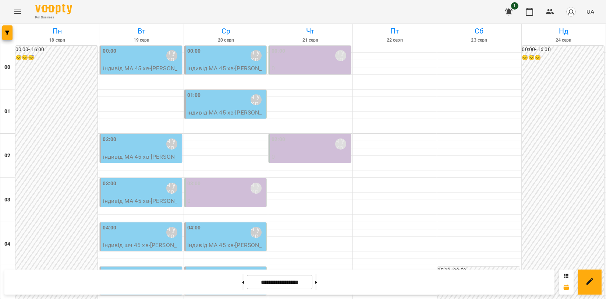
scroll to position [695, 0]
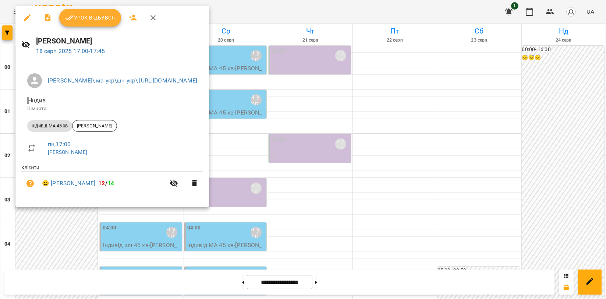
click at [89, 14] on span "Урок відбувся" at bounding box center [90, 17] width 50 height 9
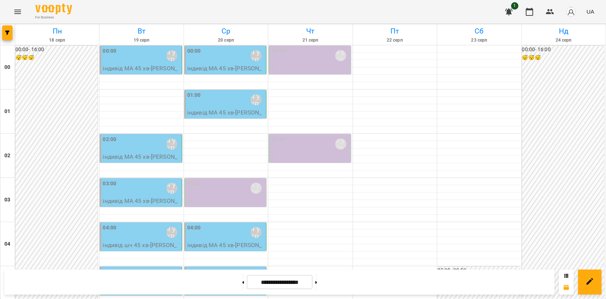
scroll to position [777, 0]
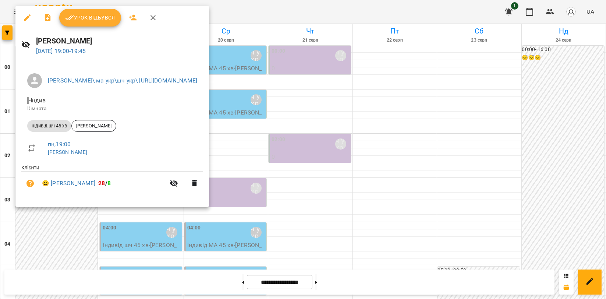
click at [96, 22] on button "Урок відбувся" at bounding box center [90, 18] width 62 height 18
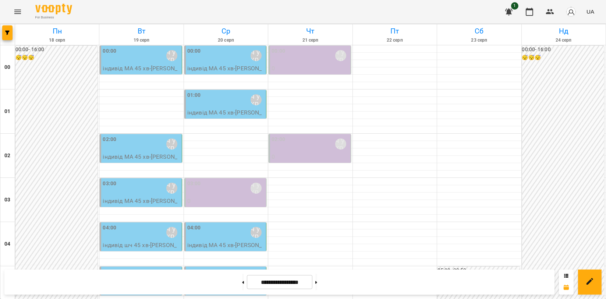
scroll to position [839, 0]
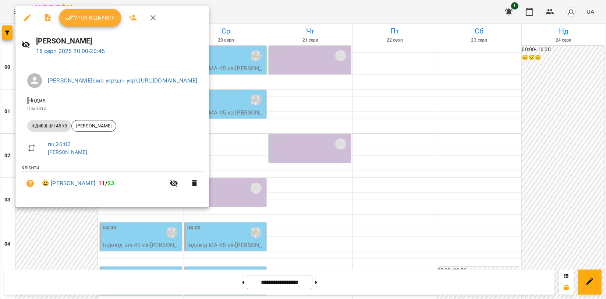
click at [91, 18] on span "Урок відбувся" at bounding box center [90, 17] width 50 height 9
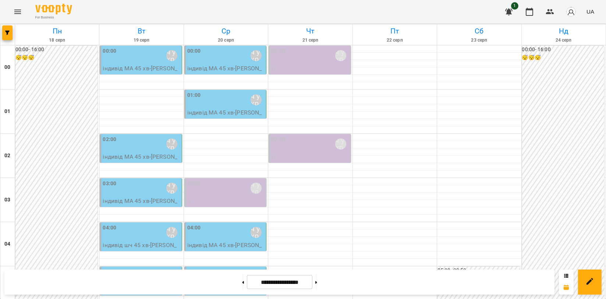
scroll to position [839, 0]
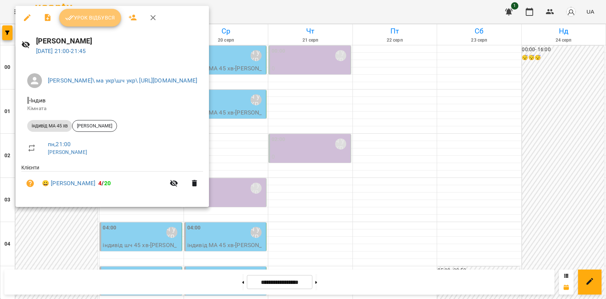
click at [99, 23] on button "Урок відбувся" at bounding box center [90, 18] width 62 height 18
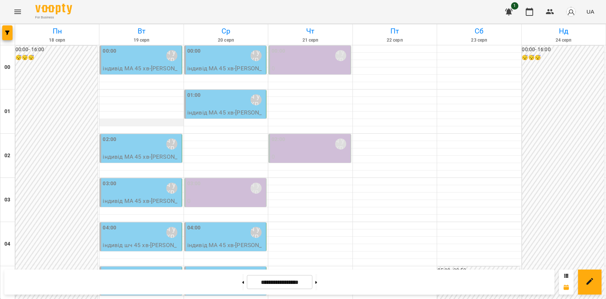
scroll to position [839, 0]
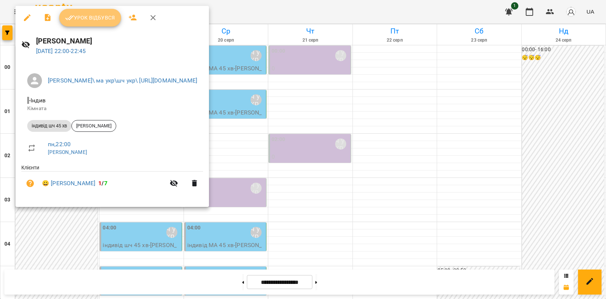
click at [103, 21] on span "Урок відбувся" at bounding box center [90, 17] width 50 height 9
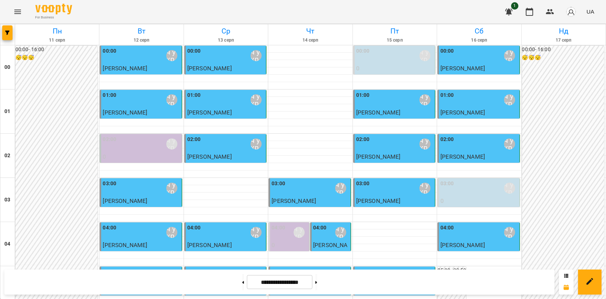
scroll to position [818, 0]
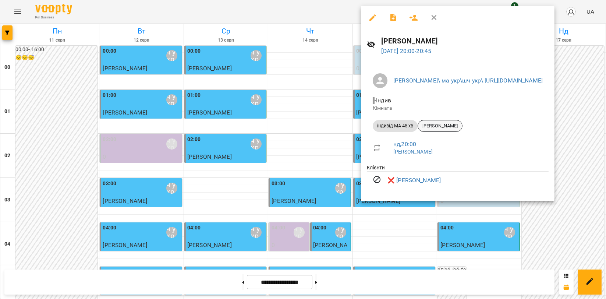
click at [443, 125] on span "[PERSON_NAME]" at bounding box center [440, 126] width 44 height 7
